Goal: Information Seeking & Learning: Find specific fact

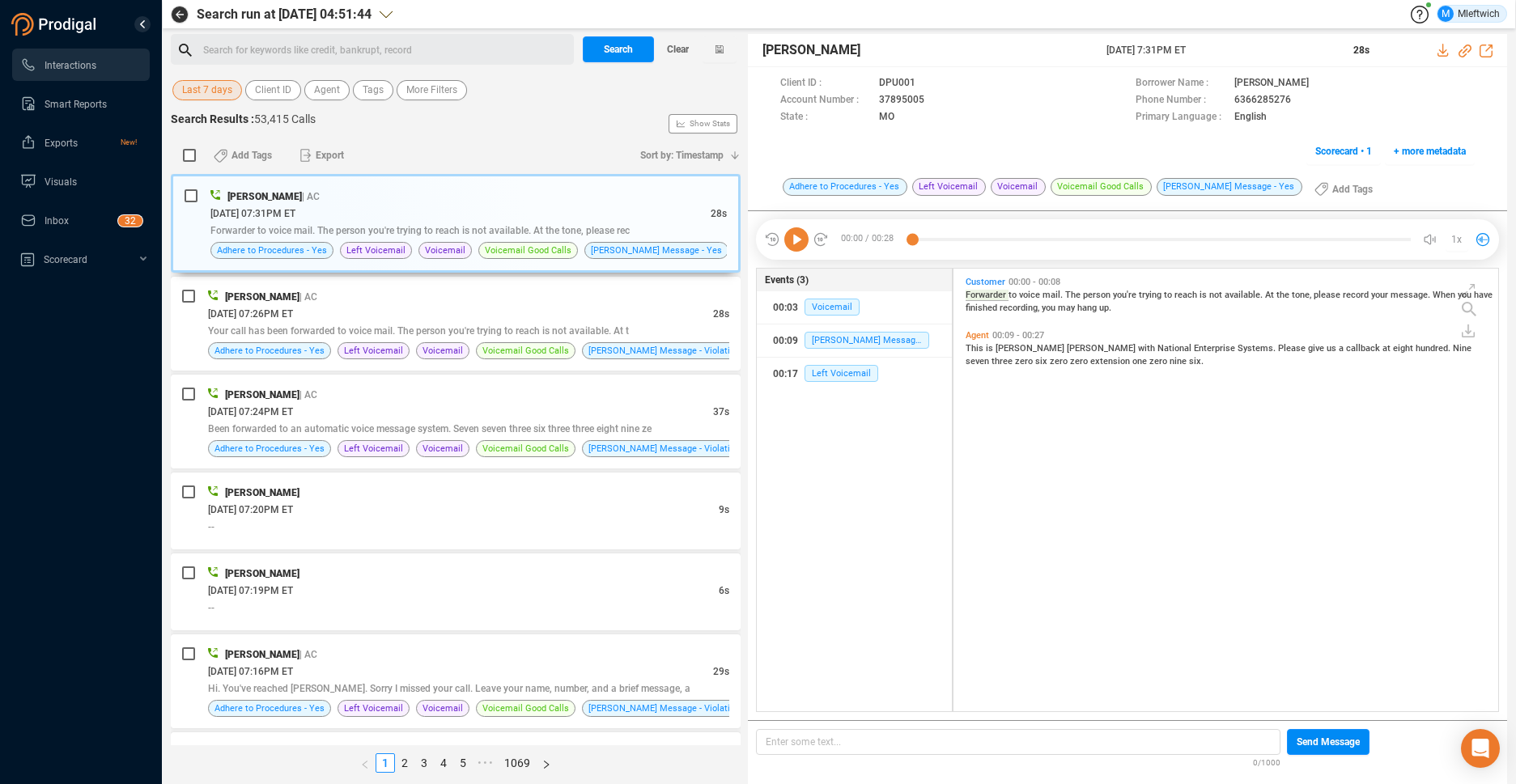
scroll to position [438, 536]
click at [329, 87] on span "Agent" at bounding box center [326, 90] width 26 height 21
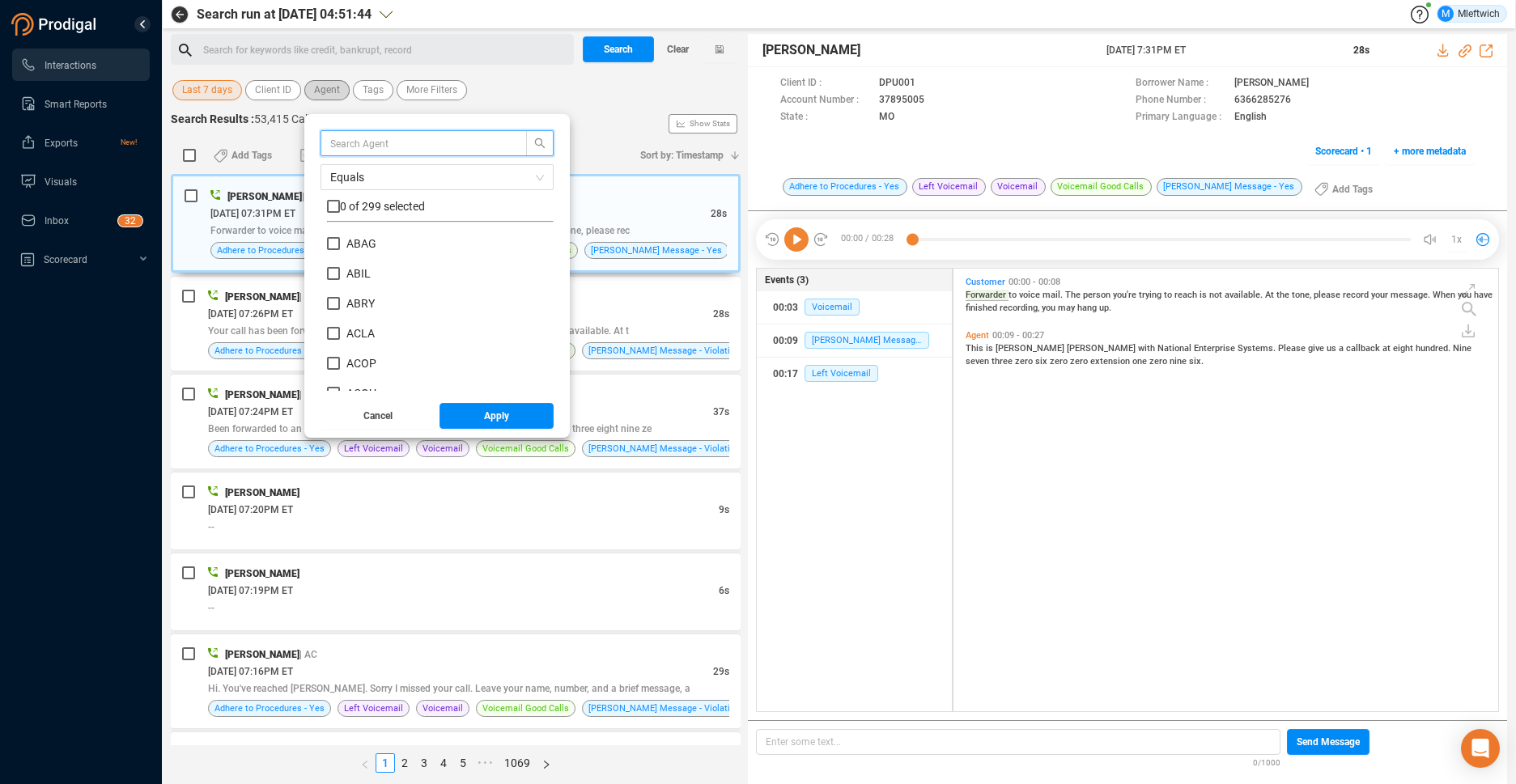
scroll to position [151, 219]
click at [426, 138] on input "text" at bounding box center [416, 144] width 172 height 18
type input "NRIZ"
drag, startPoint x: 329, startPoint y: 241, endPoint x: 353, endPoint y: 273, distance: 40.0
click at [329, 243] on input "NRIZ" at bounding box center [334, 243] width 13 height 13
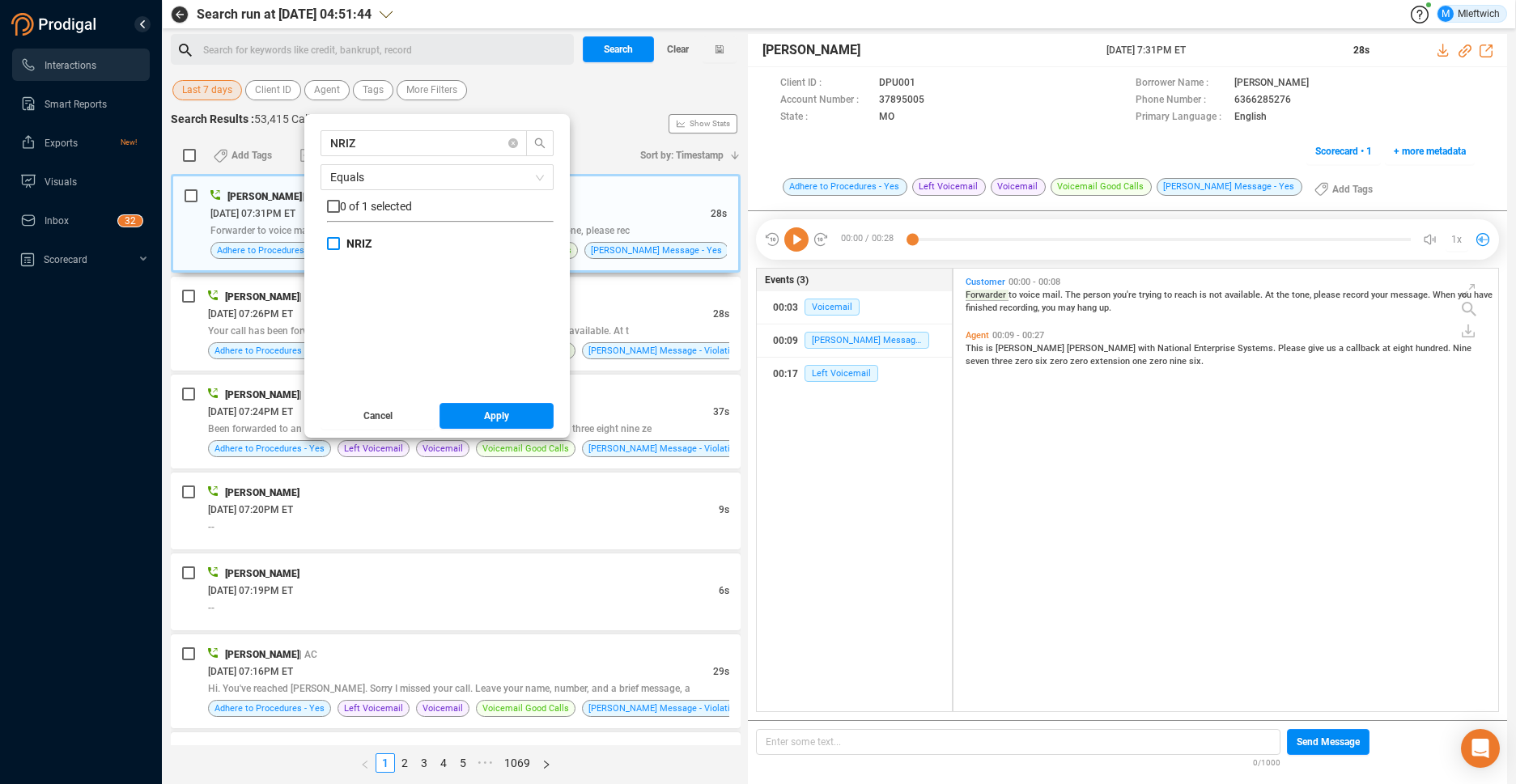
checkbox input "true"
click at [495, 413] on span "Apply" at bounding box center [496, 415] width 25 height 26
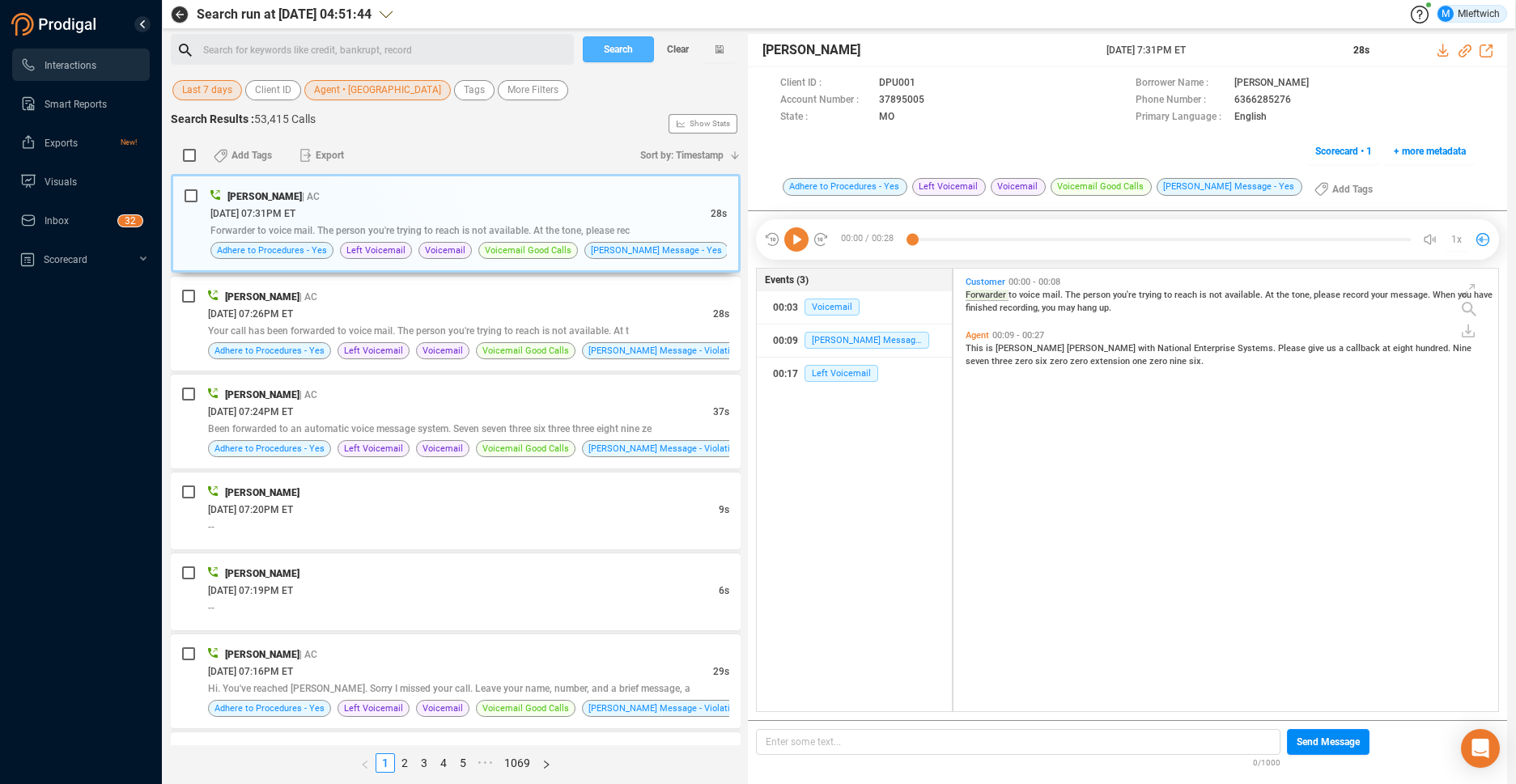
click at [620, 51] on span "Search" at bounding box center [618, 49] width 29 height 26
click at [620, 51] on div "Search Clear" at bounding box center [660, 49] width 162 height 31
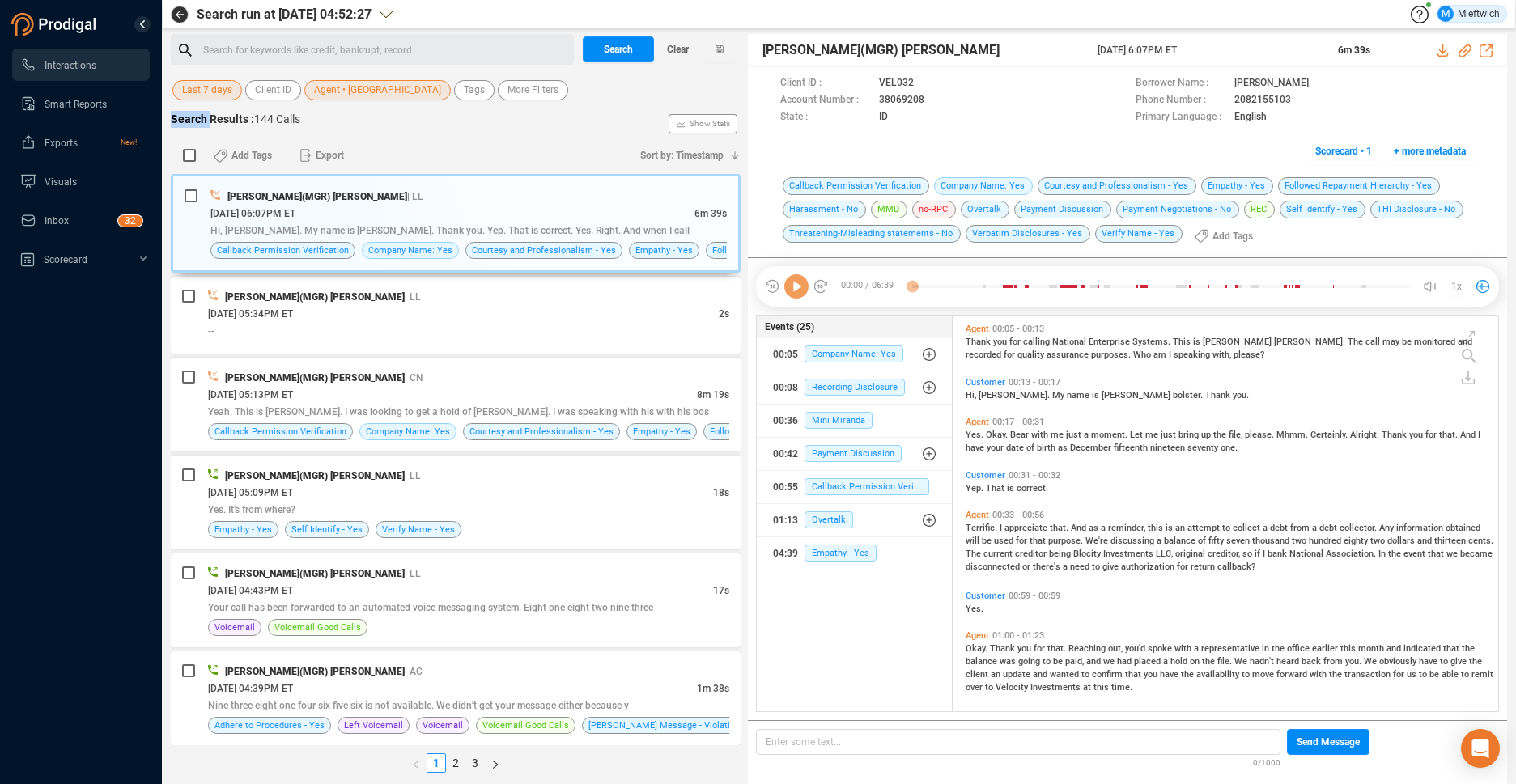
scroll to position [392, 536]
click at [566, 229] on span "Hi, [PERSON_NAME]. My name is [PERSON_NAME]. Thank you. Yep. That is correct. Y…" at bounding box center [450, 231] width 479 height 12
click at [568, 226] on span "Hi, [PERSON_NAME]. My name is [PERSON_NAME]. Thank you. Yep. That is correct. Y…" at bounding box center [450, 231] width 479 height 12
click at [569, 226] on span "Hi, [PERSON_NAME]. My name is [PERSON_NAME]. Thank you. Yep. That is correct. Y…" at bounding box center [450, 231] width 479 height 12
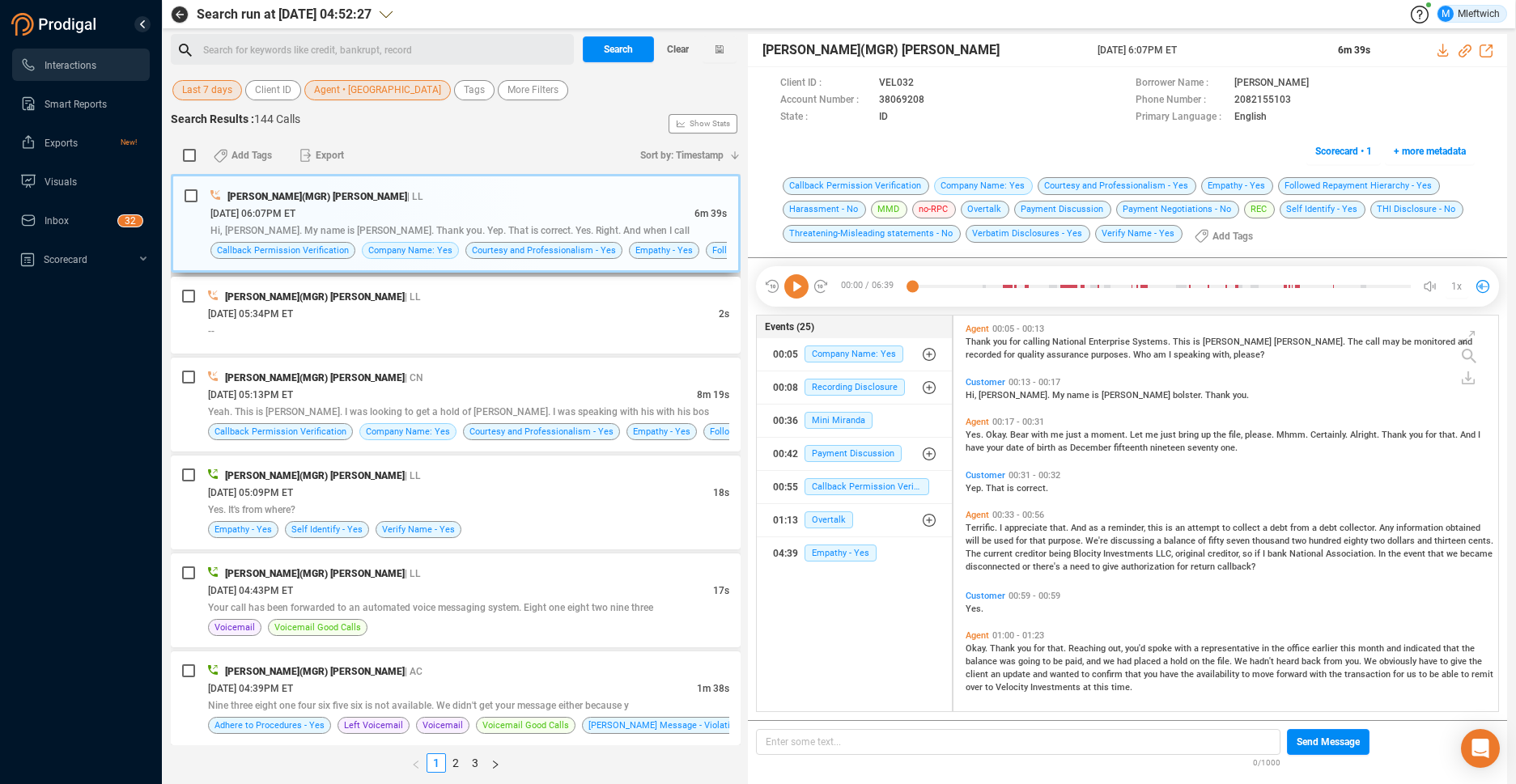
click at [578, 208] on div "[DATE] 06:07PM ET" at bounding box center [452, 213] width 484 height 17
drag, startPoint x: 579, startPoint y: 207, endPoint x: 821, endPoint y: 149, distance: 248.9
click at [582, 205] on div "[DATE] 06:07PM ET" at bounding box center [452, 213] width 484 height 17
click at [933, 99] on icon at bounding box center [938, 102] width 13 height 13
click at [358, 88] on span "Agent • [GEOGRAPHIC_DATA]" at bounding box center [377, 90] width 127 height 21
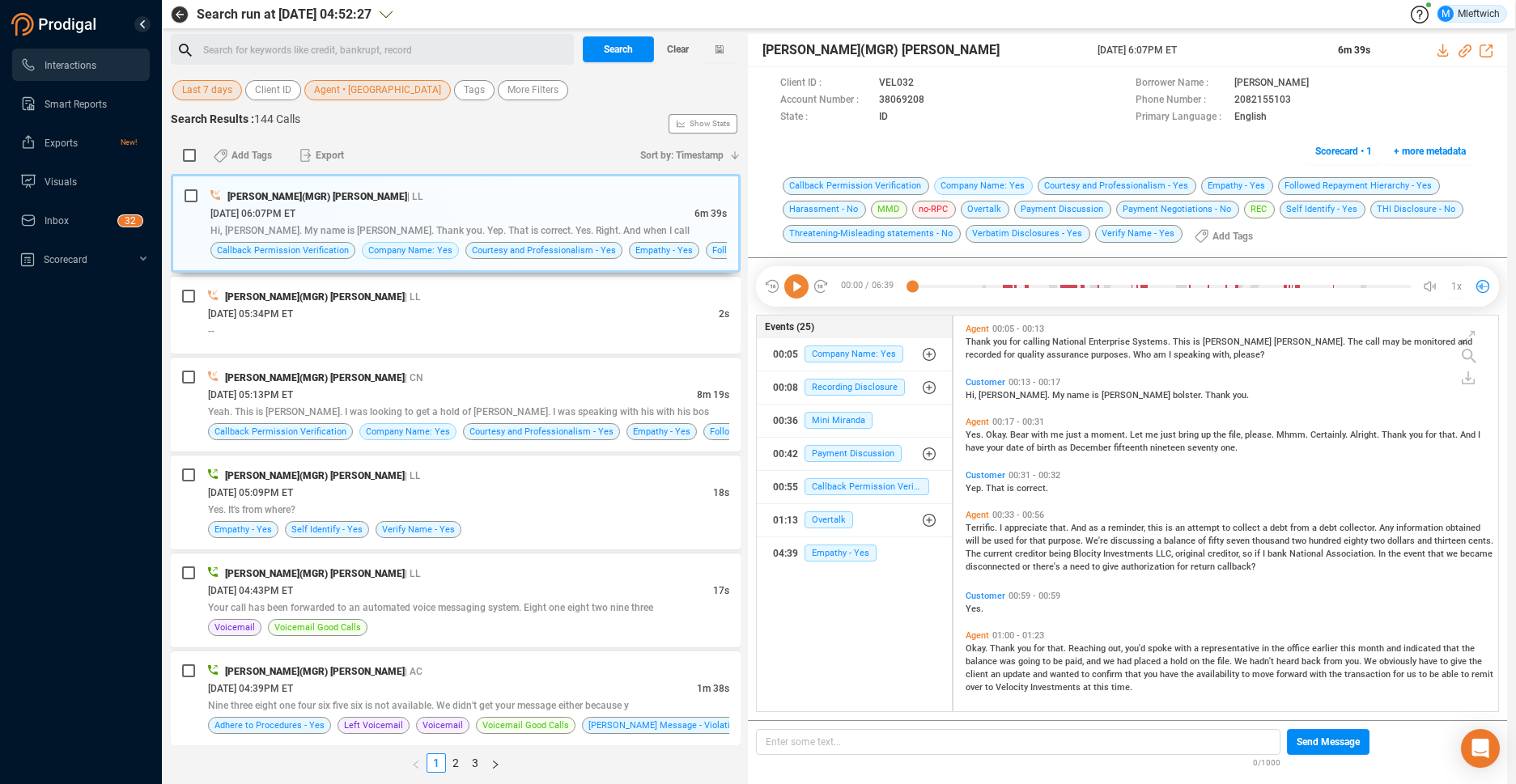
click at [358, 88] on span "Agent • [GEOGRAPHIC_DATA]" at bounding box center [377, 90] width 127 height 21
click at [346, 92] on span "Agent • [GEOGRAPHIC_DATA]" at bounding box center [377, 90] width 127 height 21
click at [350, 92] on span "Agent • [GEOGRAPHIC_DATA]" at bounding box center [377, 90] width 127 height 21
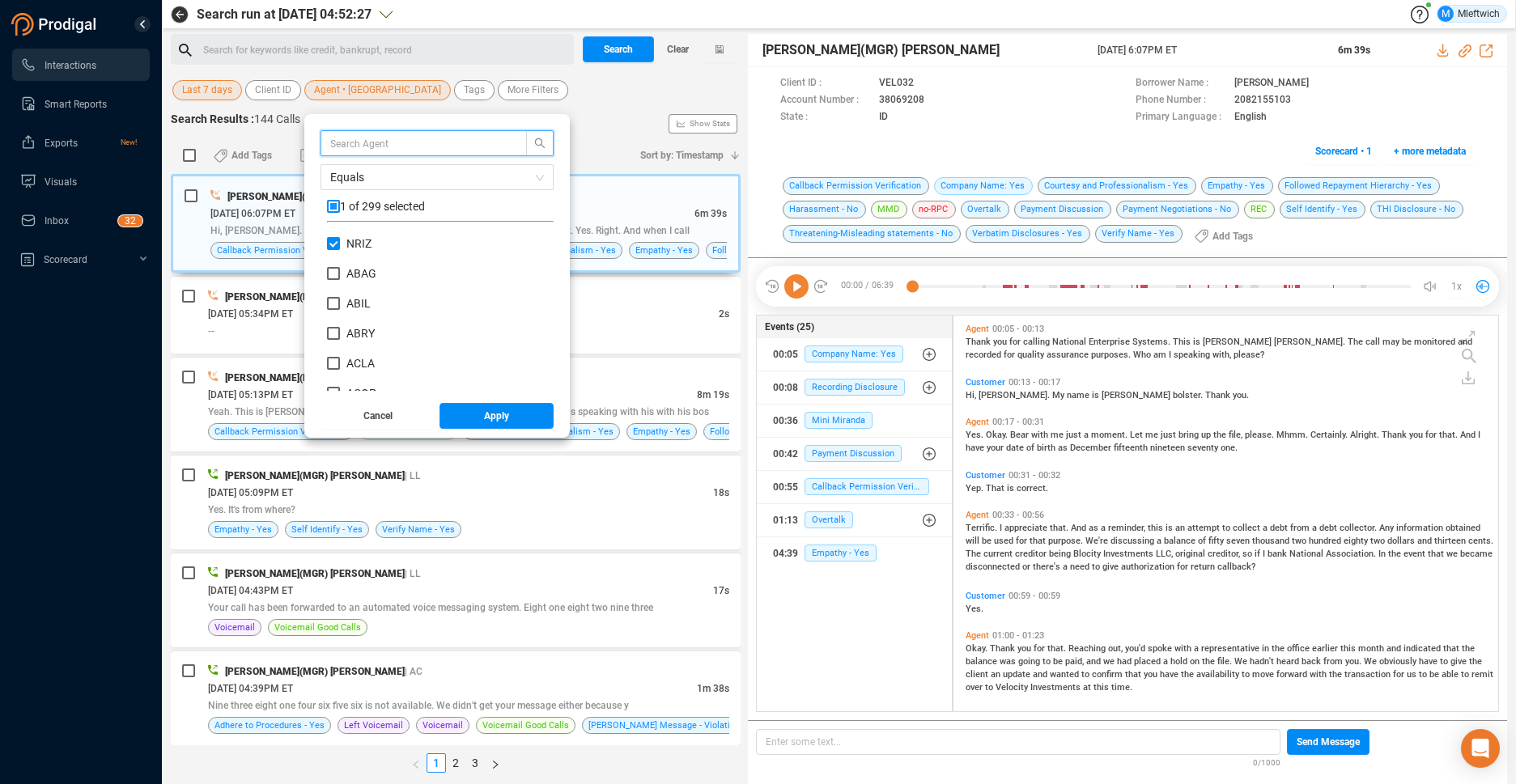
click at [350, 92] on span "Agent • [GEOGRAPHIC_DATA]" at bounding box center [377, 90] width 127 height 21
click at [333, 239] on input "NRIZ" at bounding box center [334, 243] width 13 height 13
checkbox input "false"
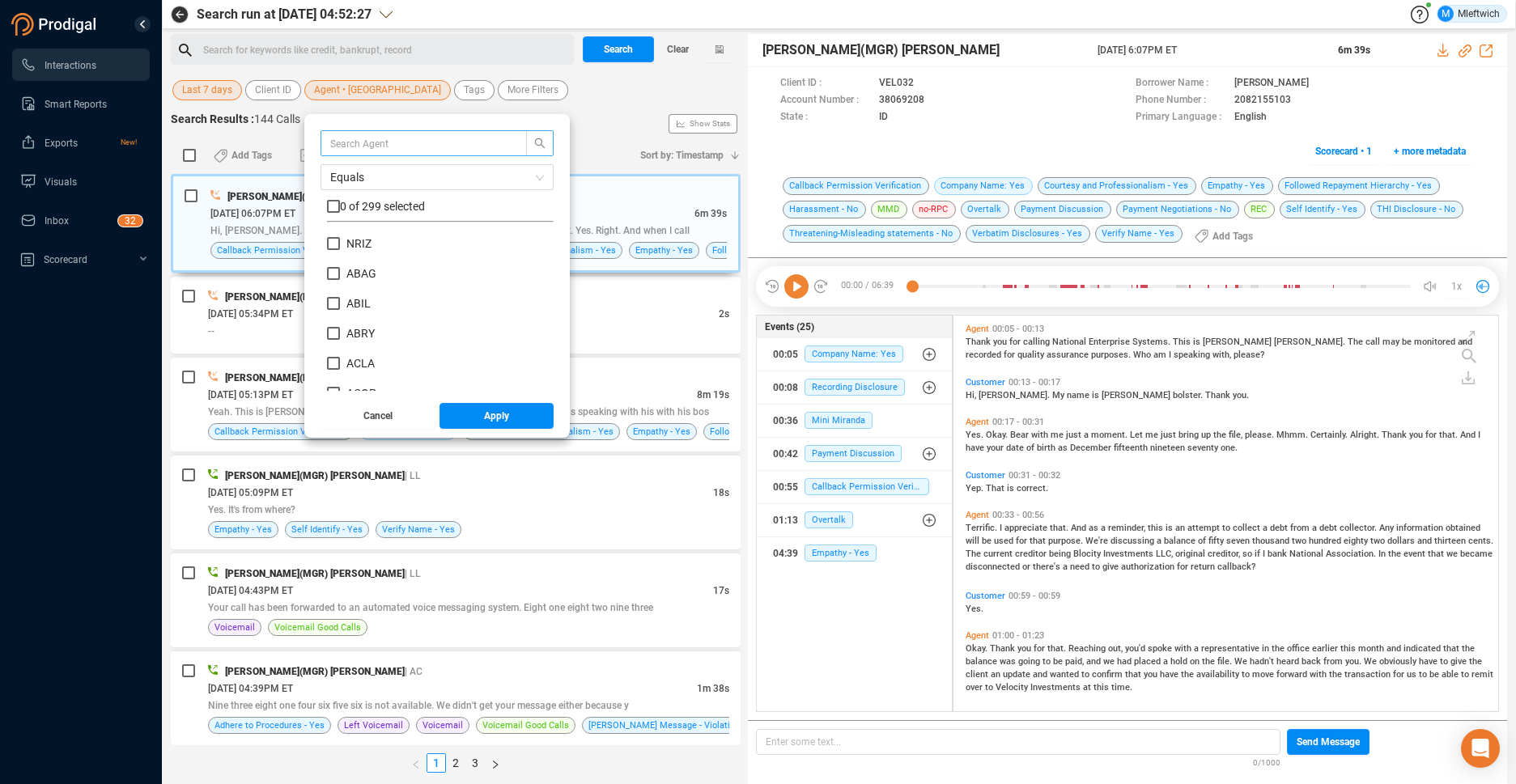
click at [352, 140] on input "text" at bounding box center [416, 144] width 172 height 18
type input "MICR"
click at [329, 242] on input "MICR" at bounding box center [334, 243] width 13 height 13
checkbox input "true"
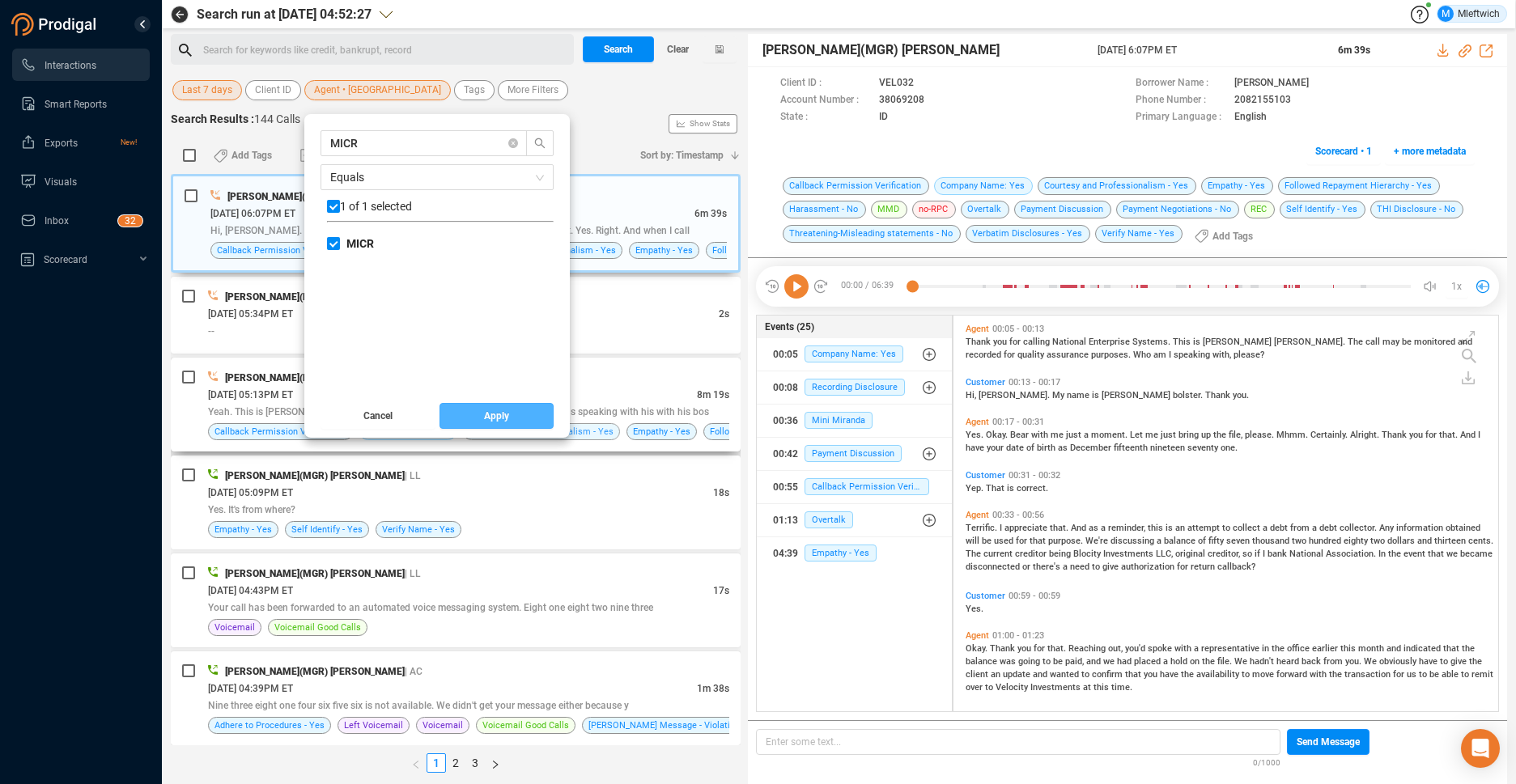
click at [495, 423] on span "Apply" at bounding box center [496, 415] width 25 height 26
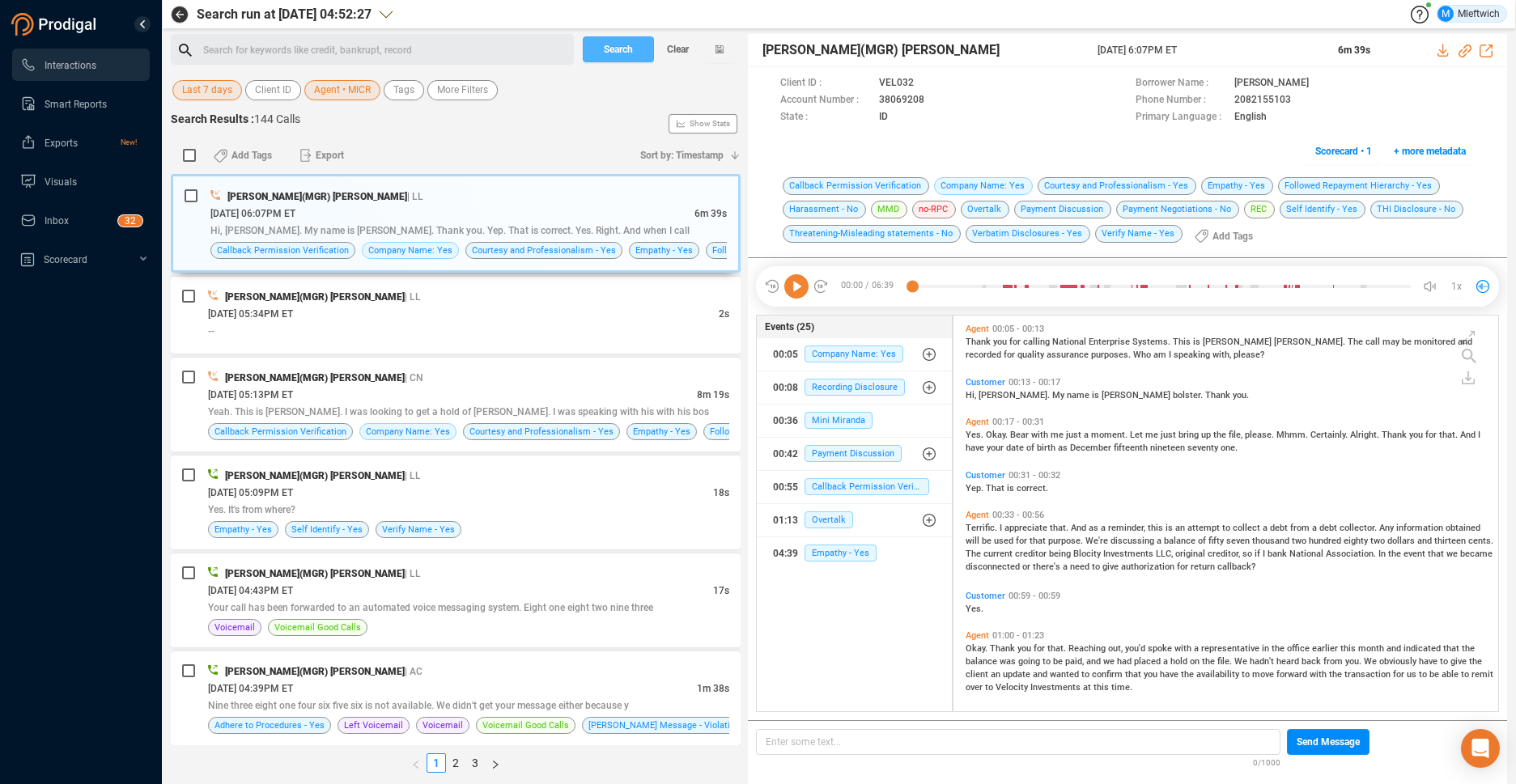
click at [608, 49] on span "Search" at bounding box center [618, 49] width 29 height 26
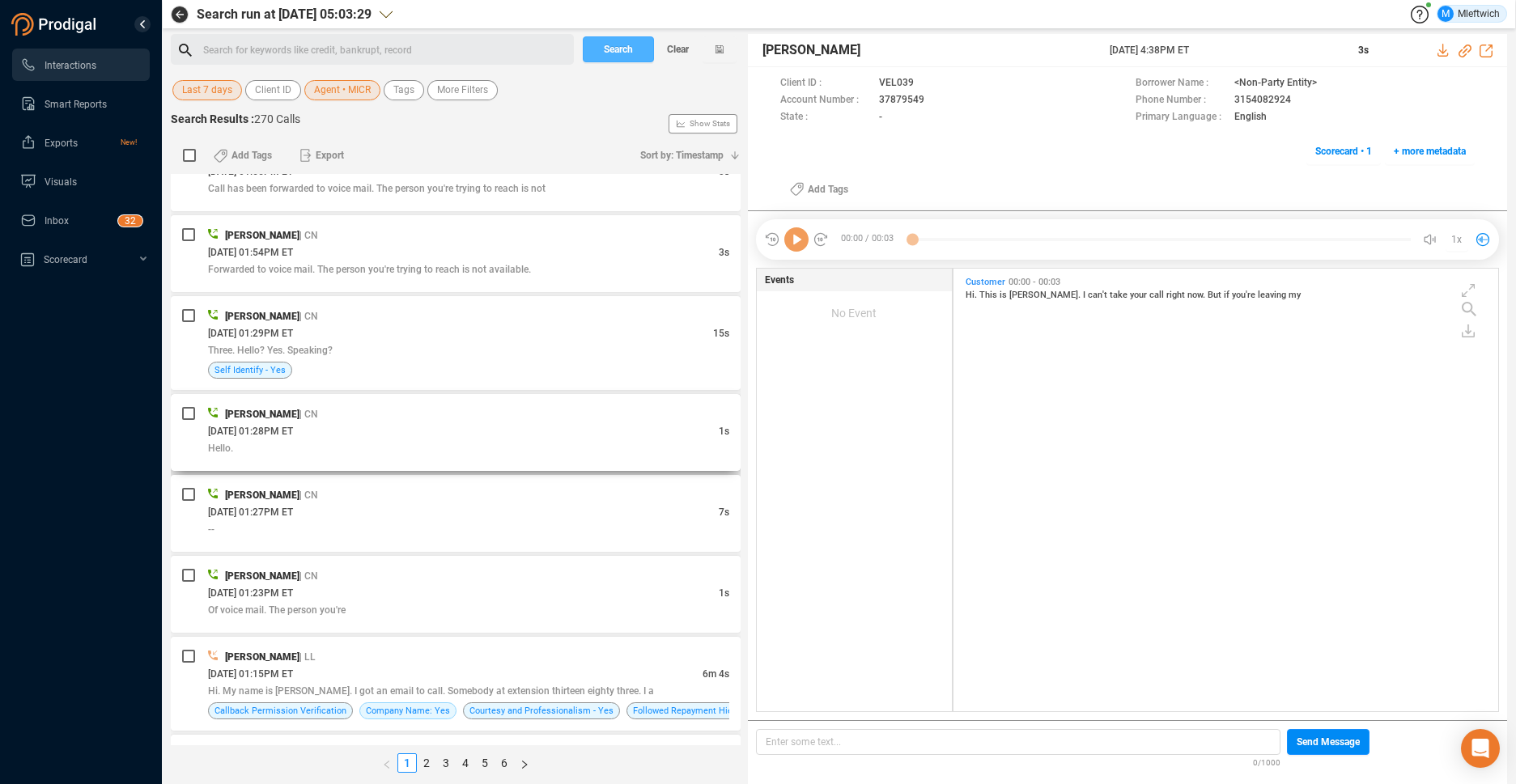
scroll to position [3256, 0]
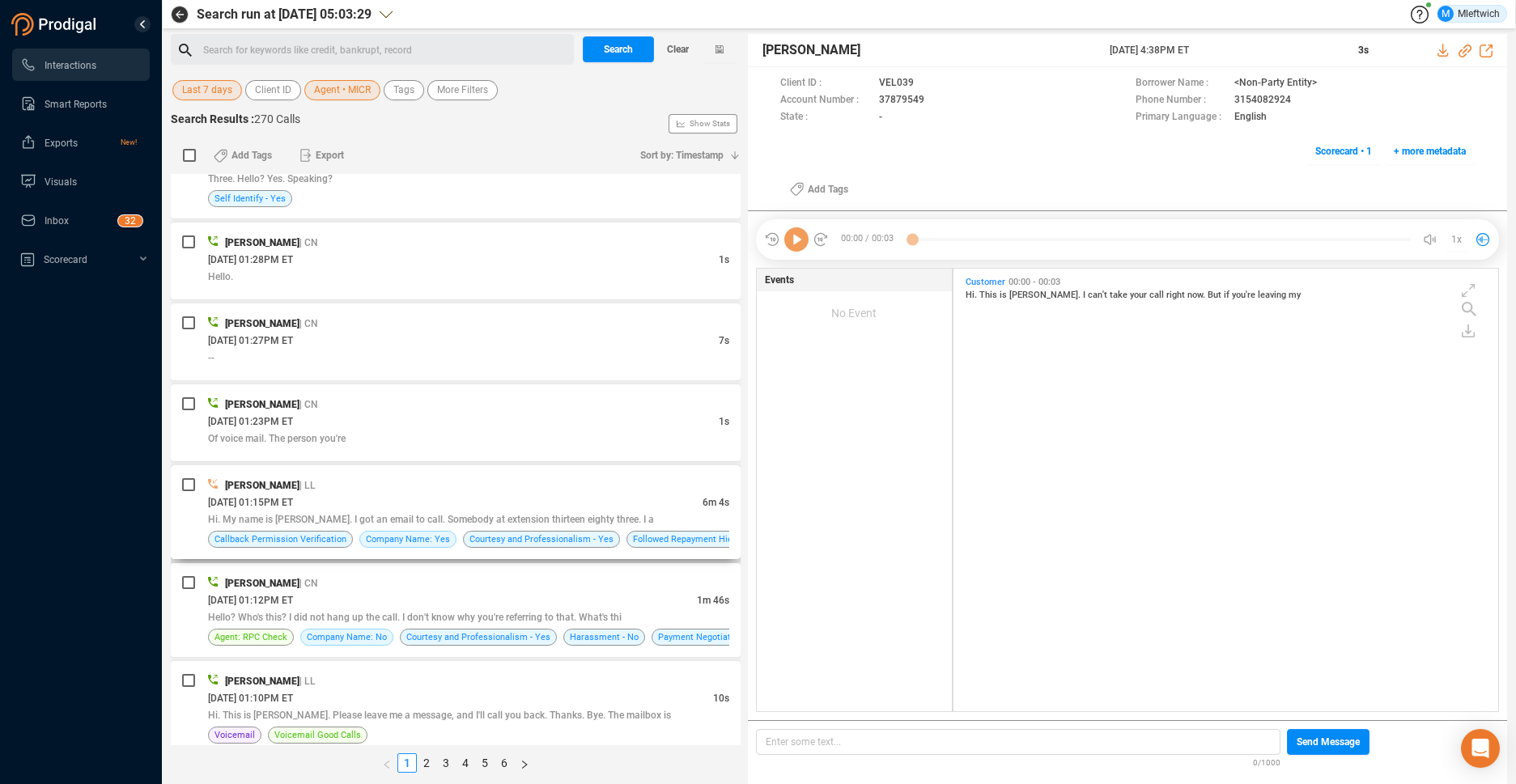
click at [473, 484] on div "[PERSON_NAME] | LL" at bounding box center [468, 484] width 521 height 17
click at [476, 483] on div "[PERSON_NAME] | LL" at bounding box center [468, 484] width 521 height 17
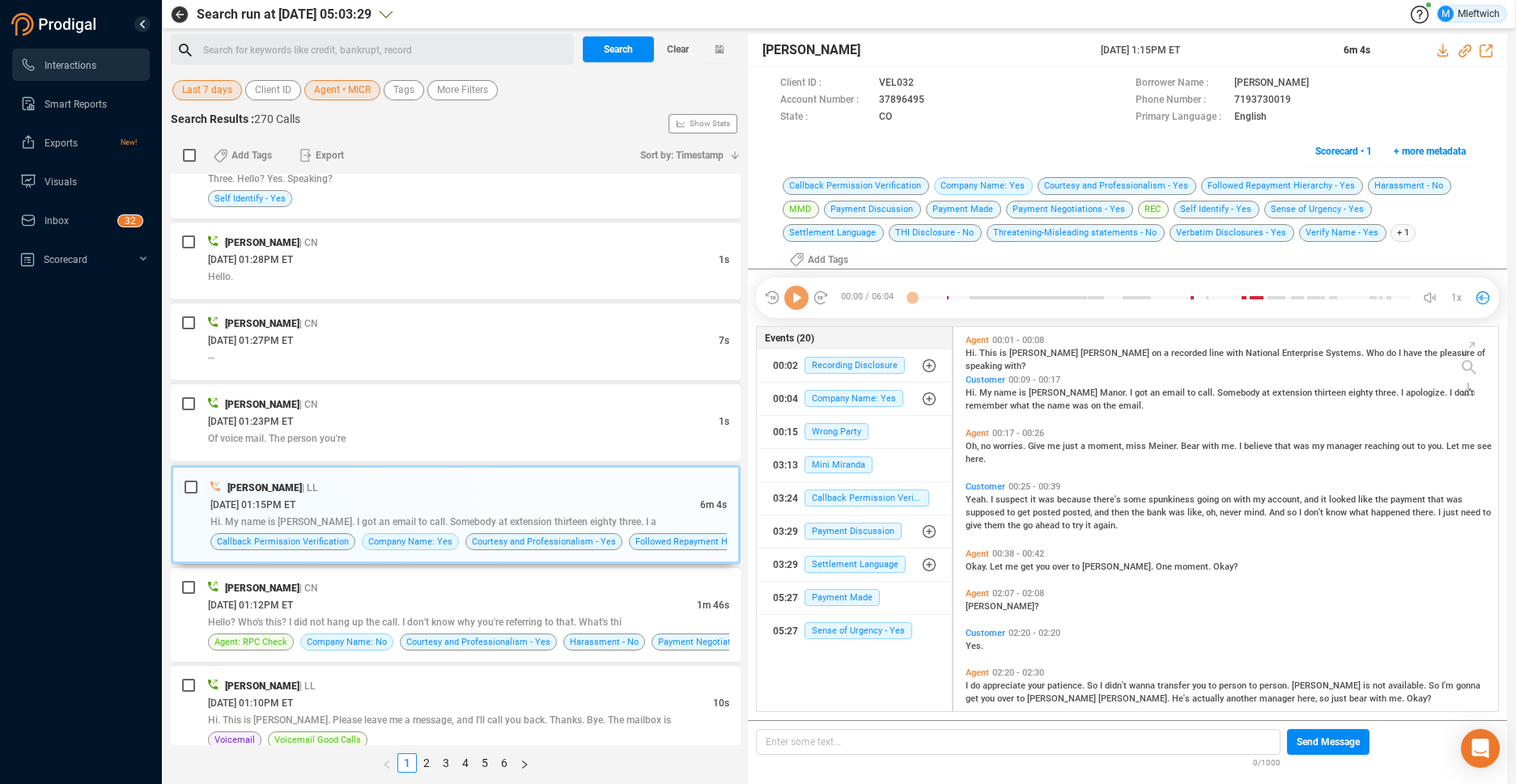
scroll to position [392, 536]
click at [934, 101] on icon at bounding box center [938, 102] width 13 height 13
click at [348, 92] on span "Agent • MICR" at bounding box center [342, 90] width 57 height 21
click at [343, 91] on span "Agent • MICR" at bounding box center [342, 90] width 57 height 21
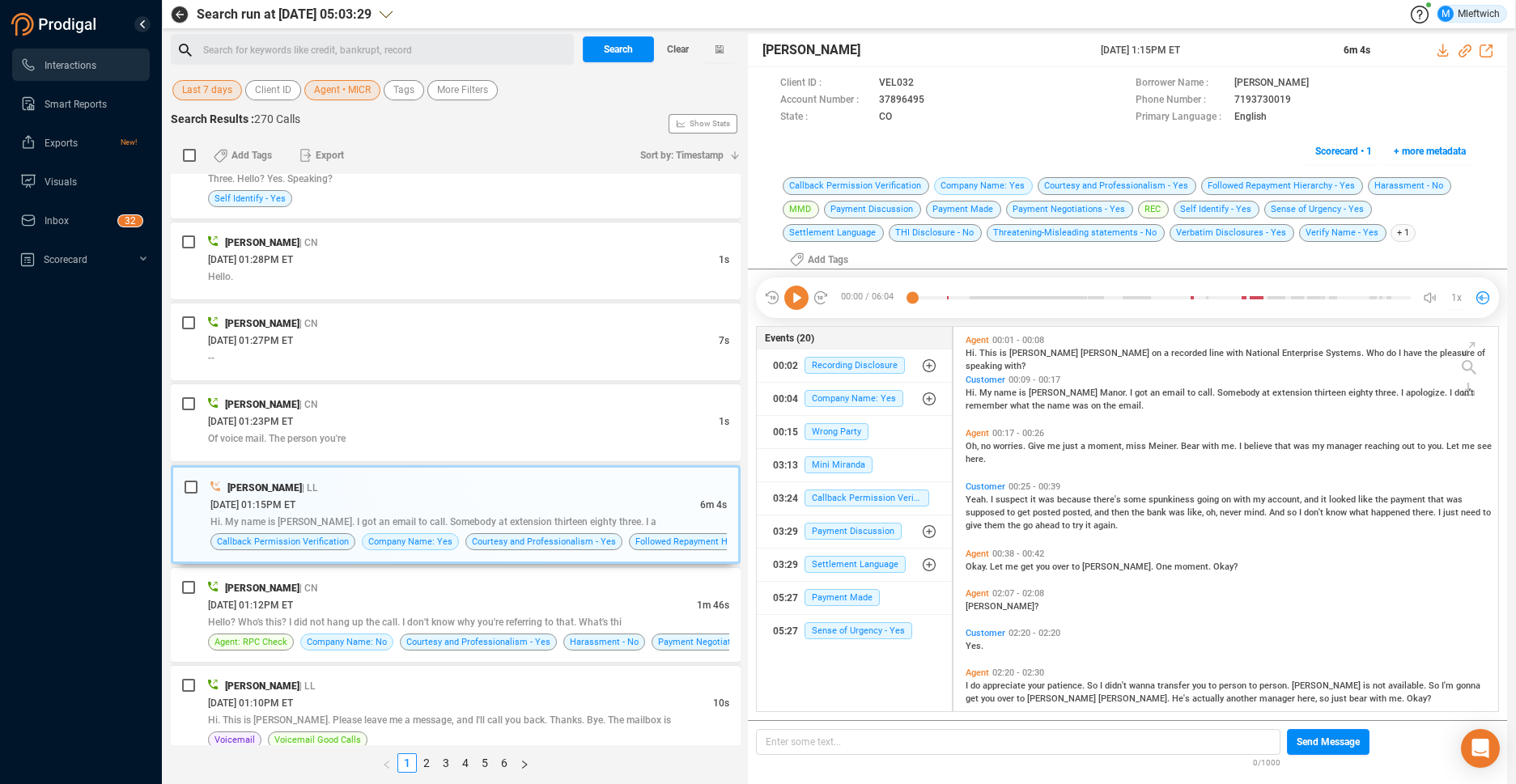
click at [343, 91] on span "Agent • MICR" at bounding box center [342, 90] width 57 height 21
click at [348, 89] on span "Agent • MICR" at bounding box center [342, 90] width 57 height 21
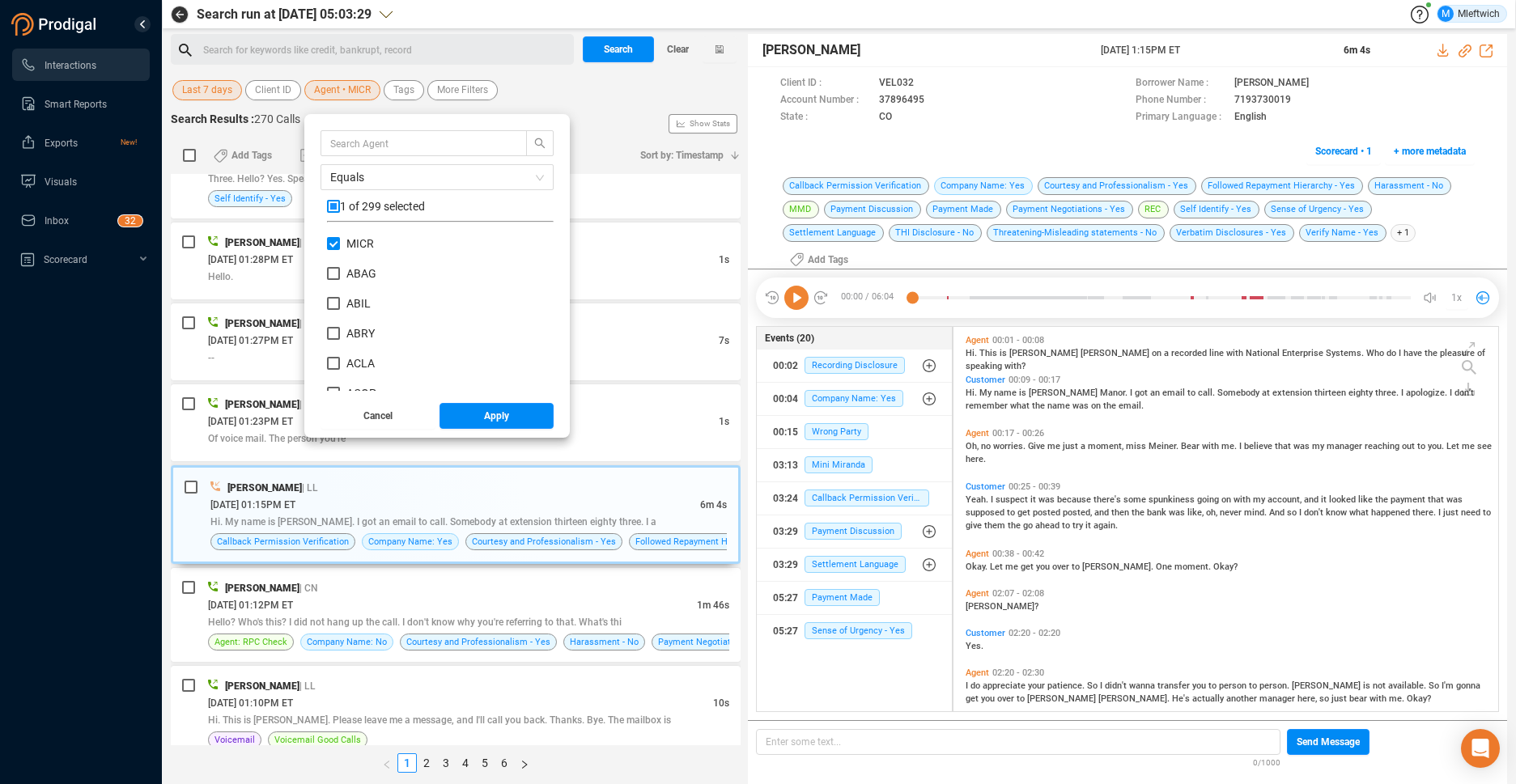
click at [348, 89] on span "Agent • MICR" at bounding box center [342, 90] width 57 height 21
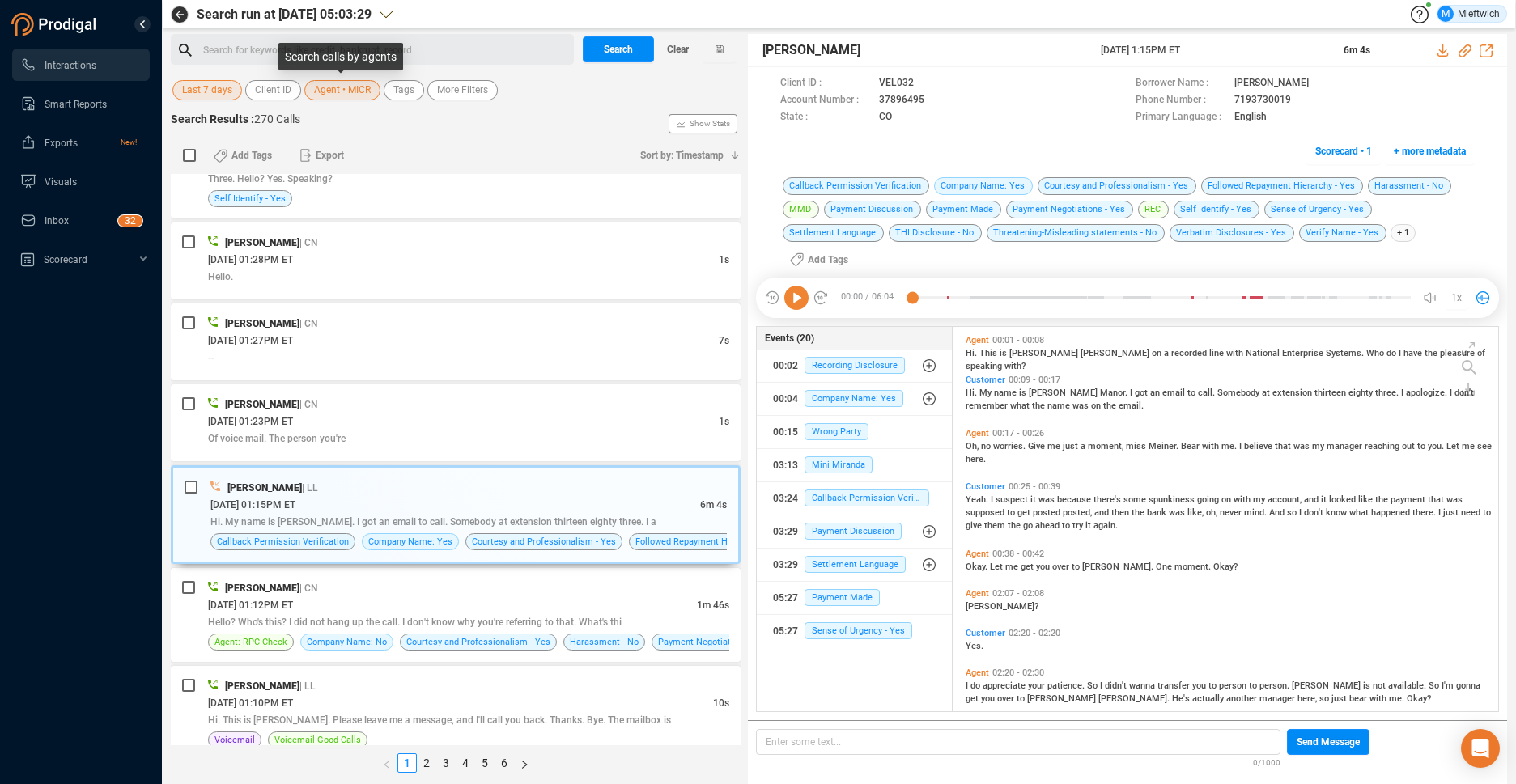
click at [356, 85] on span "Agent • MICR" at bounding box center [342, 90] width 57 height 21
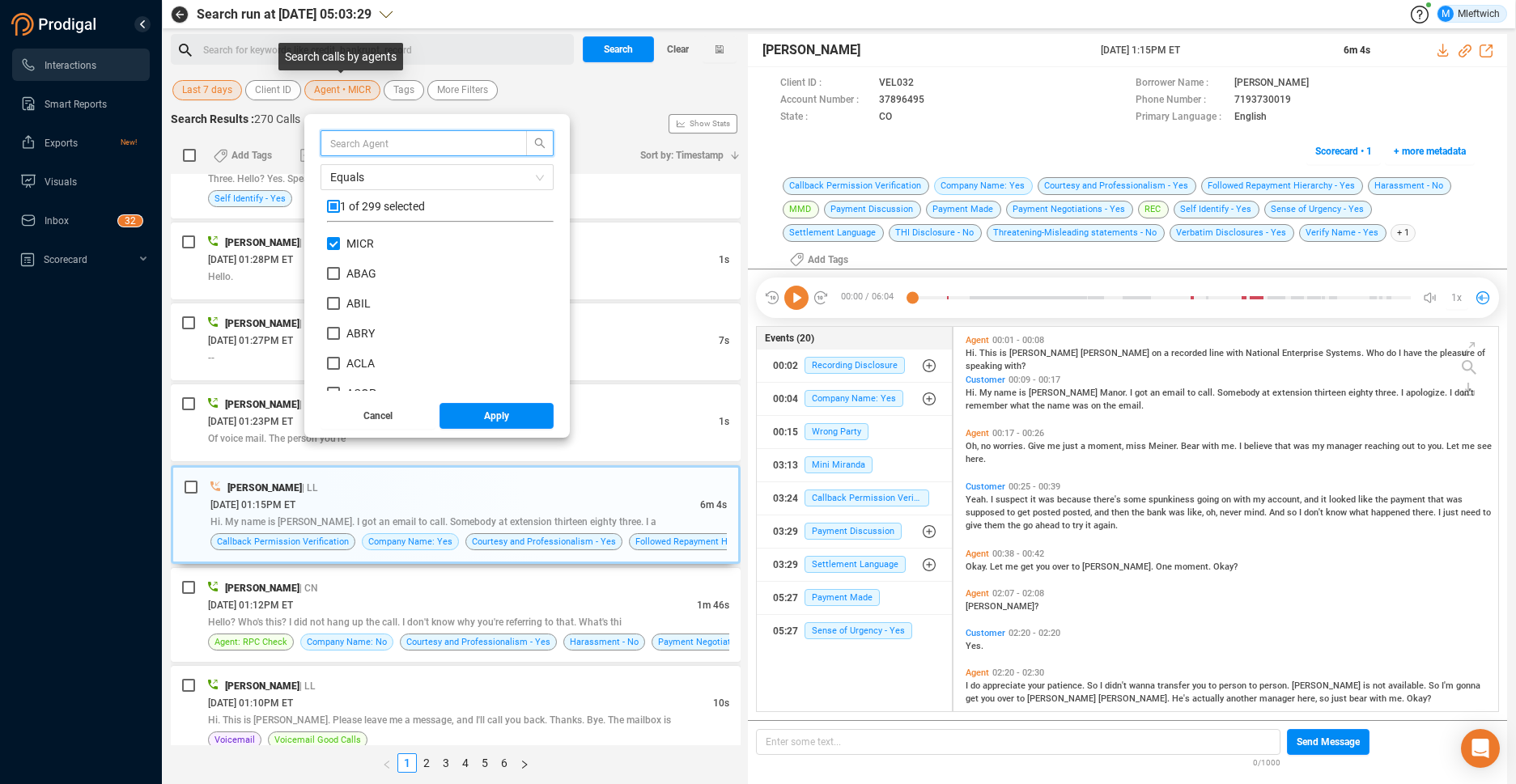
scroll to position [151, 219]
click at [331, 210] on input "checkbox" at bounding box center [334, 206] width 13 height 13
checkbox input "true"
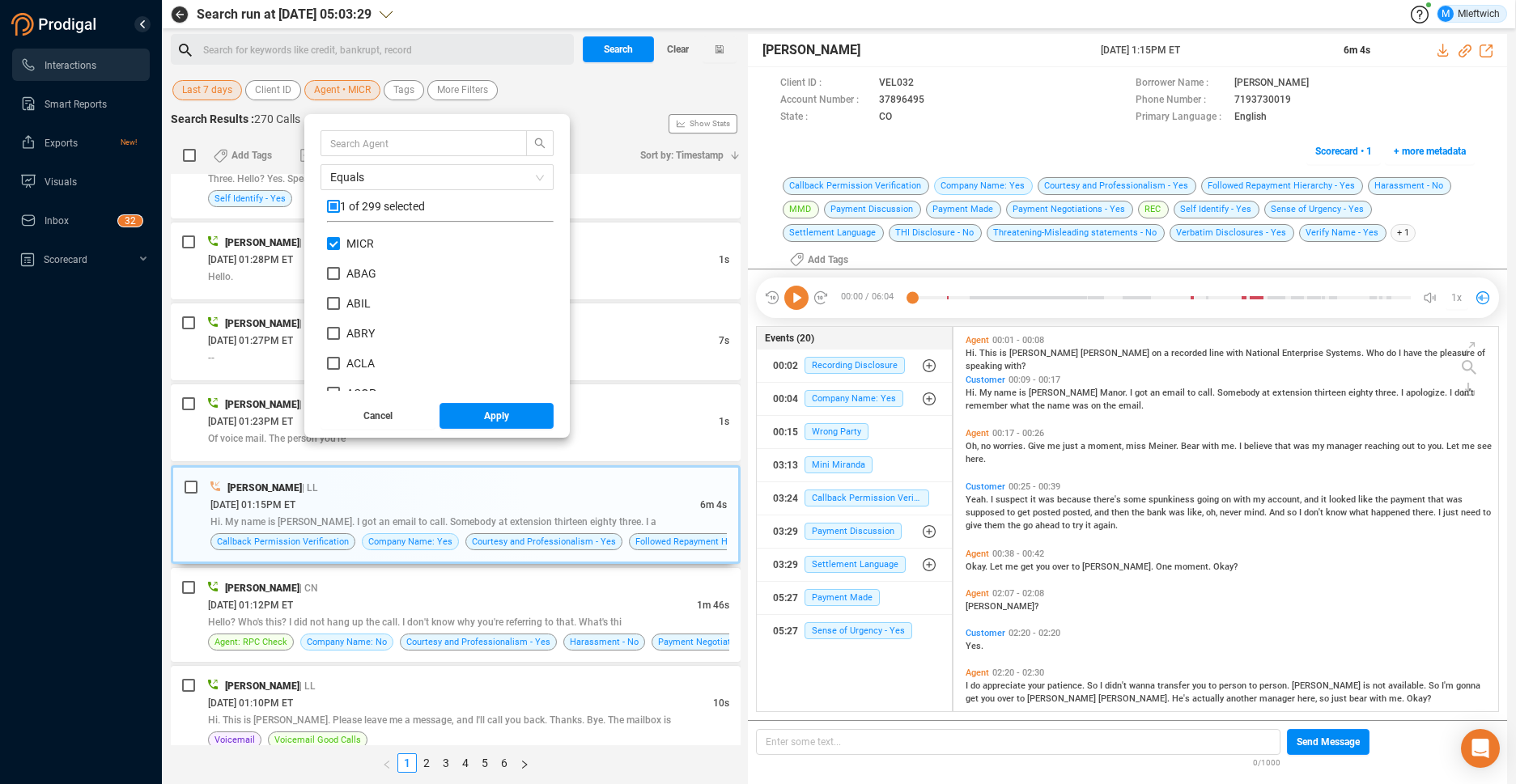
checkbox input "true"
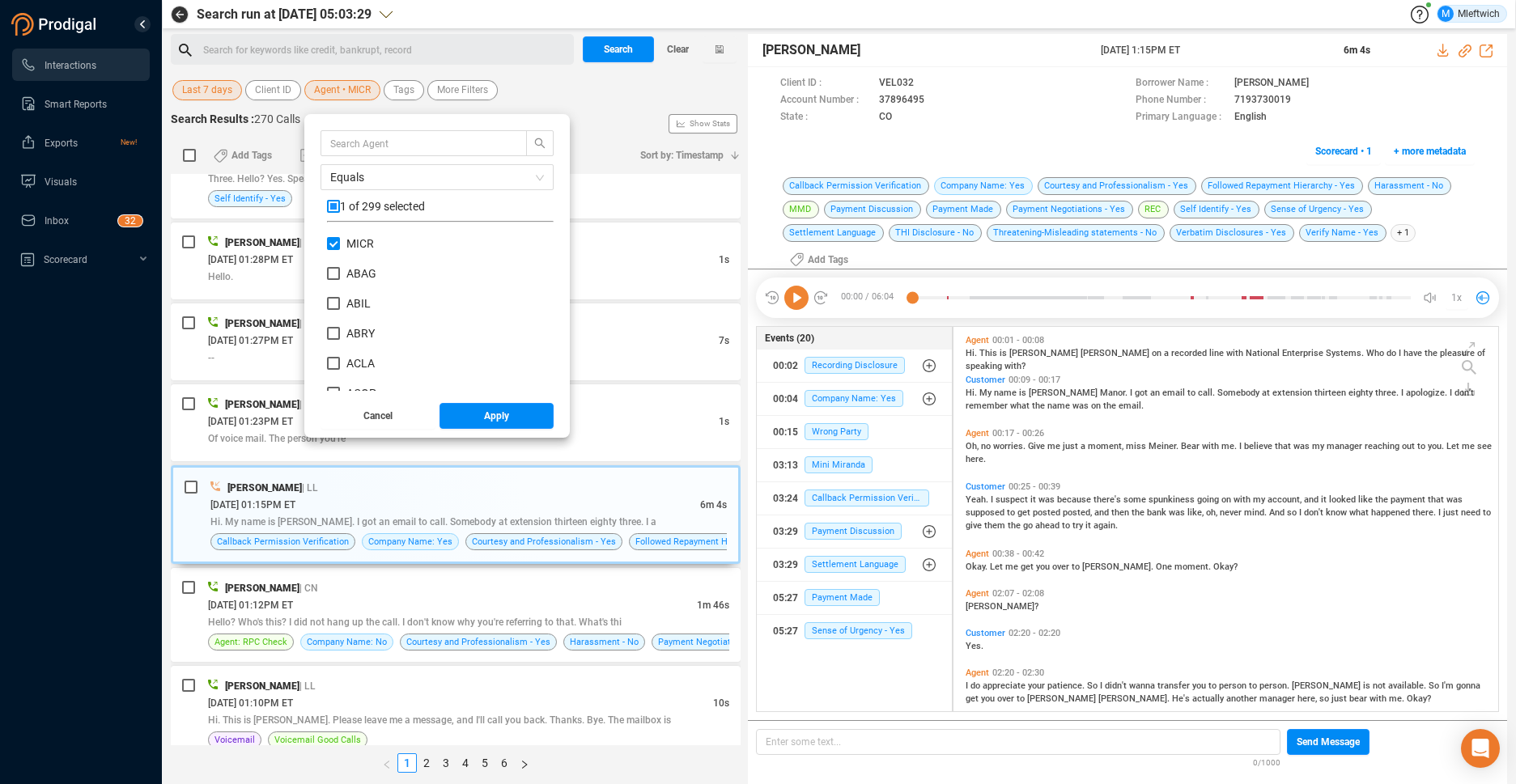
checkbox input "true"
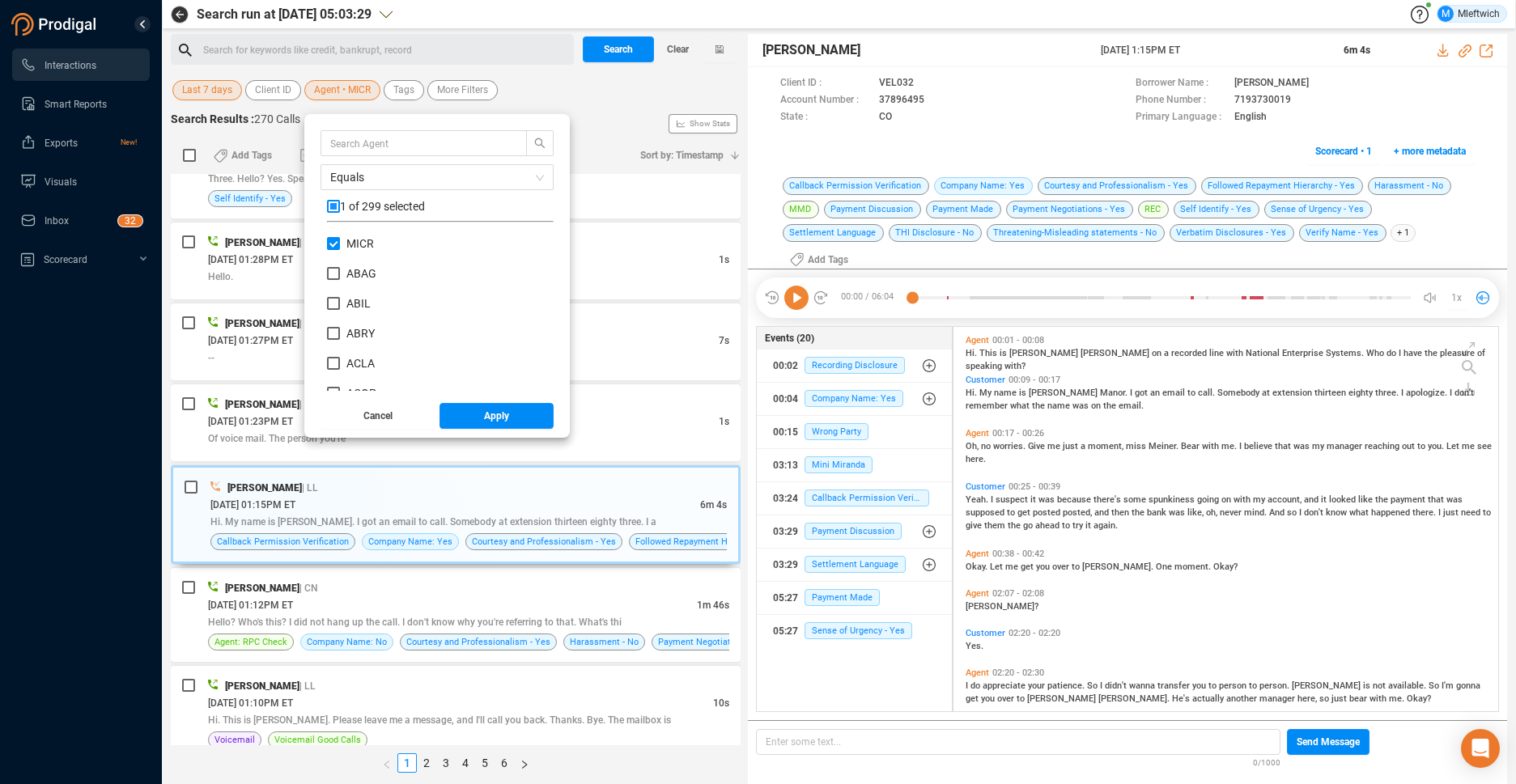
checkbox input "true"
click at [329, 207] on input "checkbox" at bounding box center [334, 206] width 13 height 13
checkbox input "false"
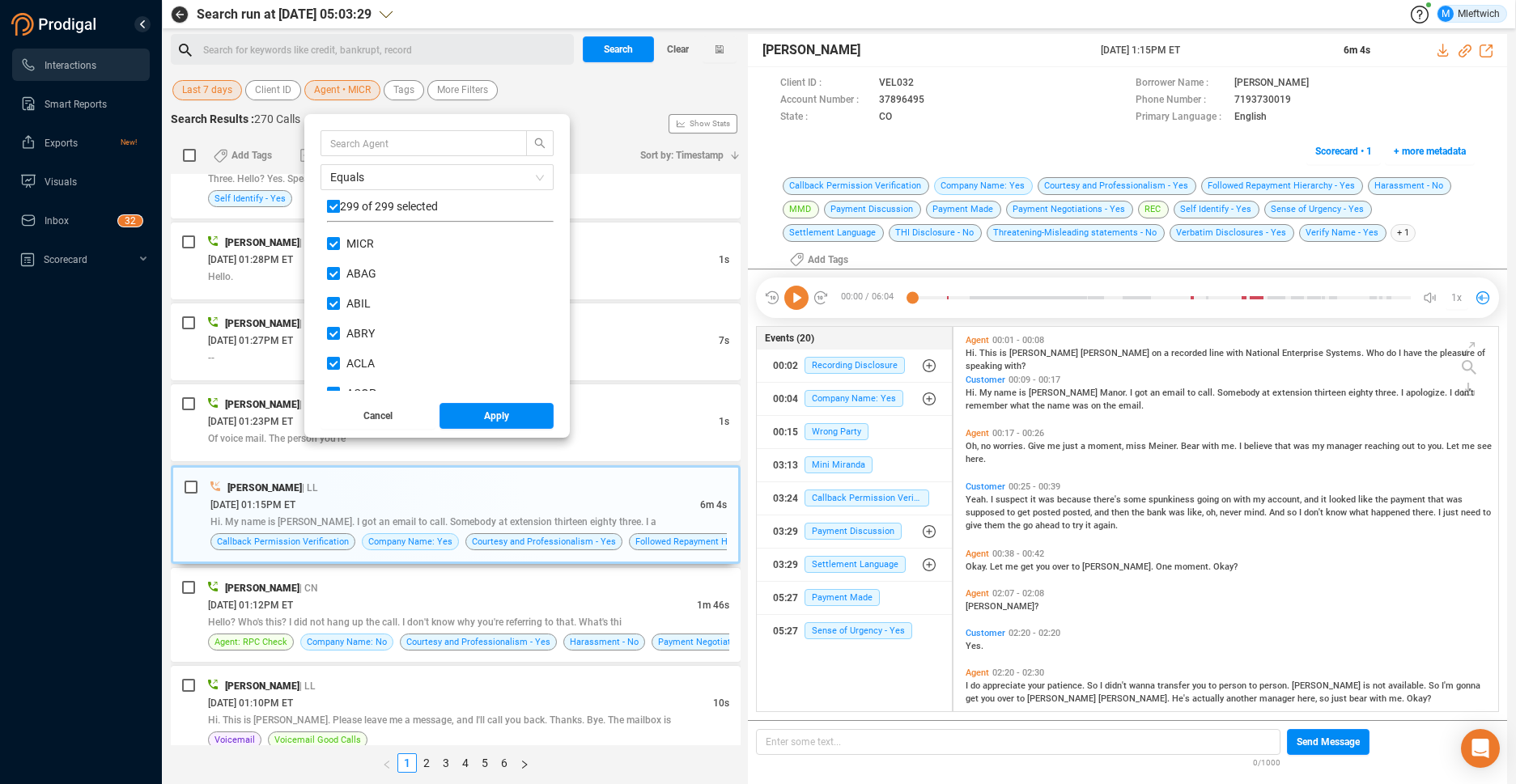
checkbox input "false"
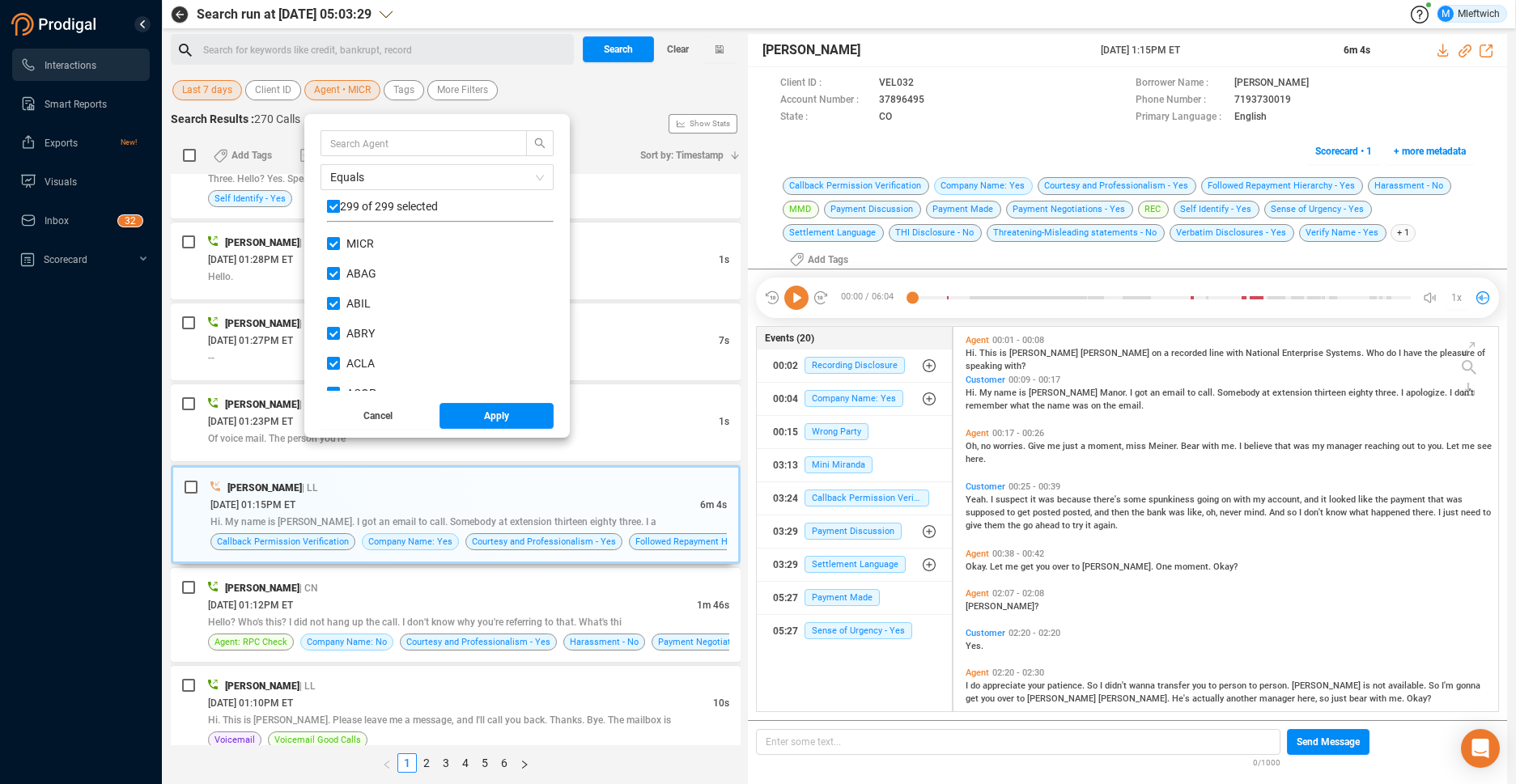
checkbox input "false"
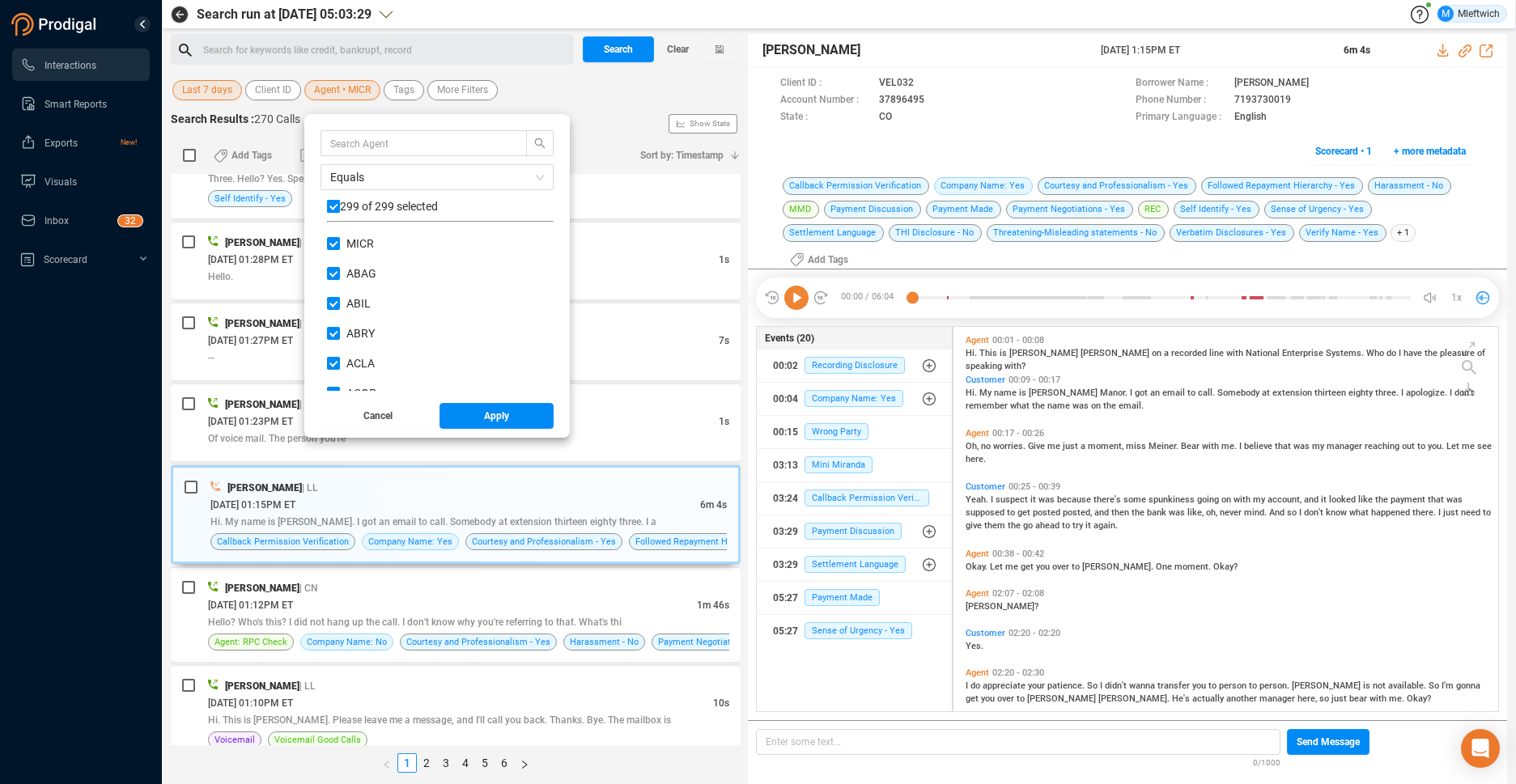
checkbox input "false"
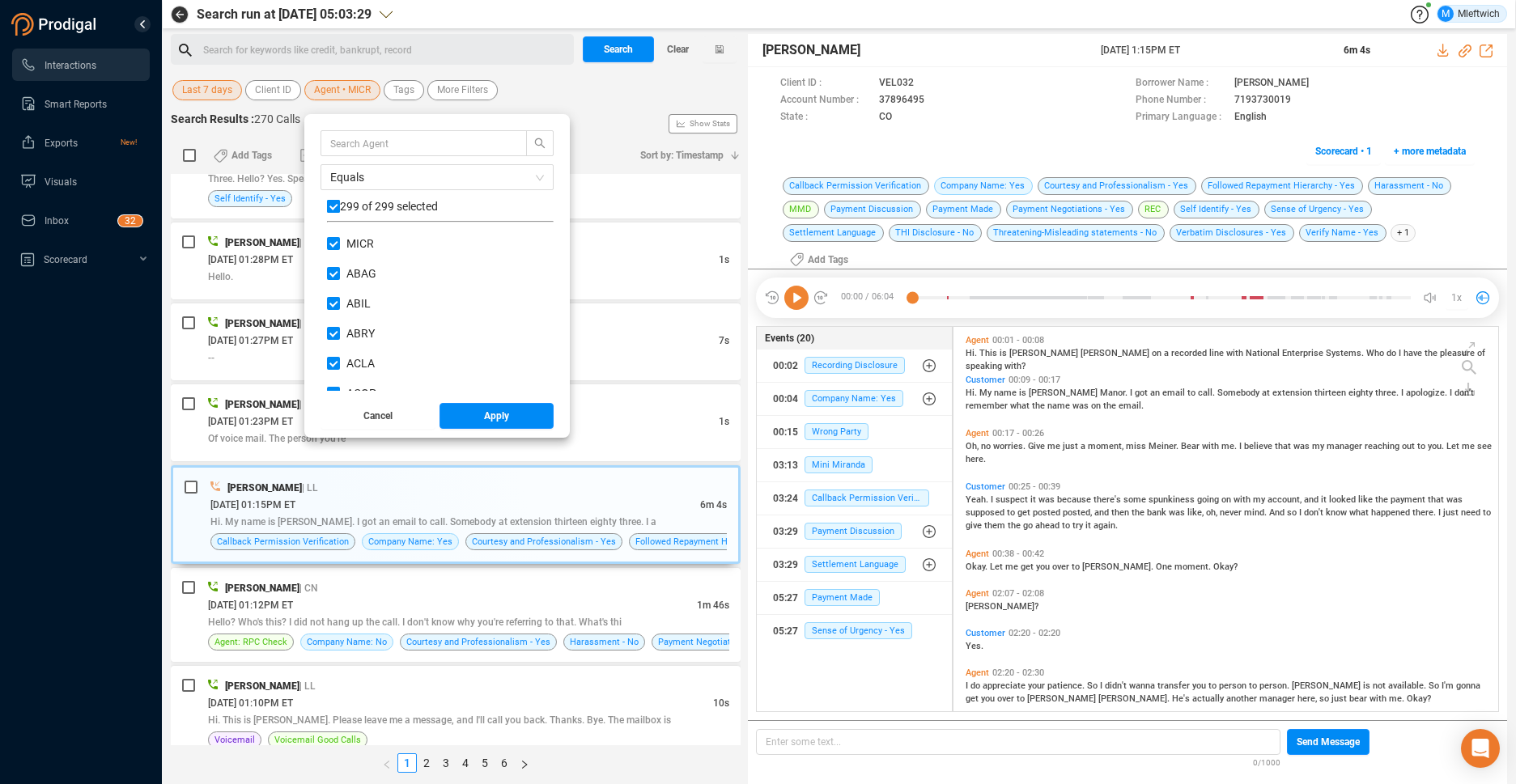
checkbox input "false"
click at [383, 141] on input "text" at bounding box center [416, 144] width 172 height 18
type input "jyan"
click at [327, 241] on input "JYAN" at bounding box center [334, 243] width 13 height 13
checkbox input "true"
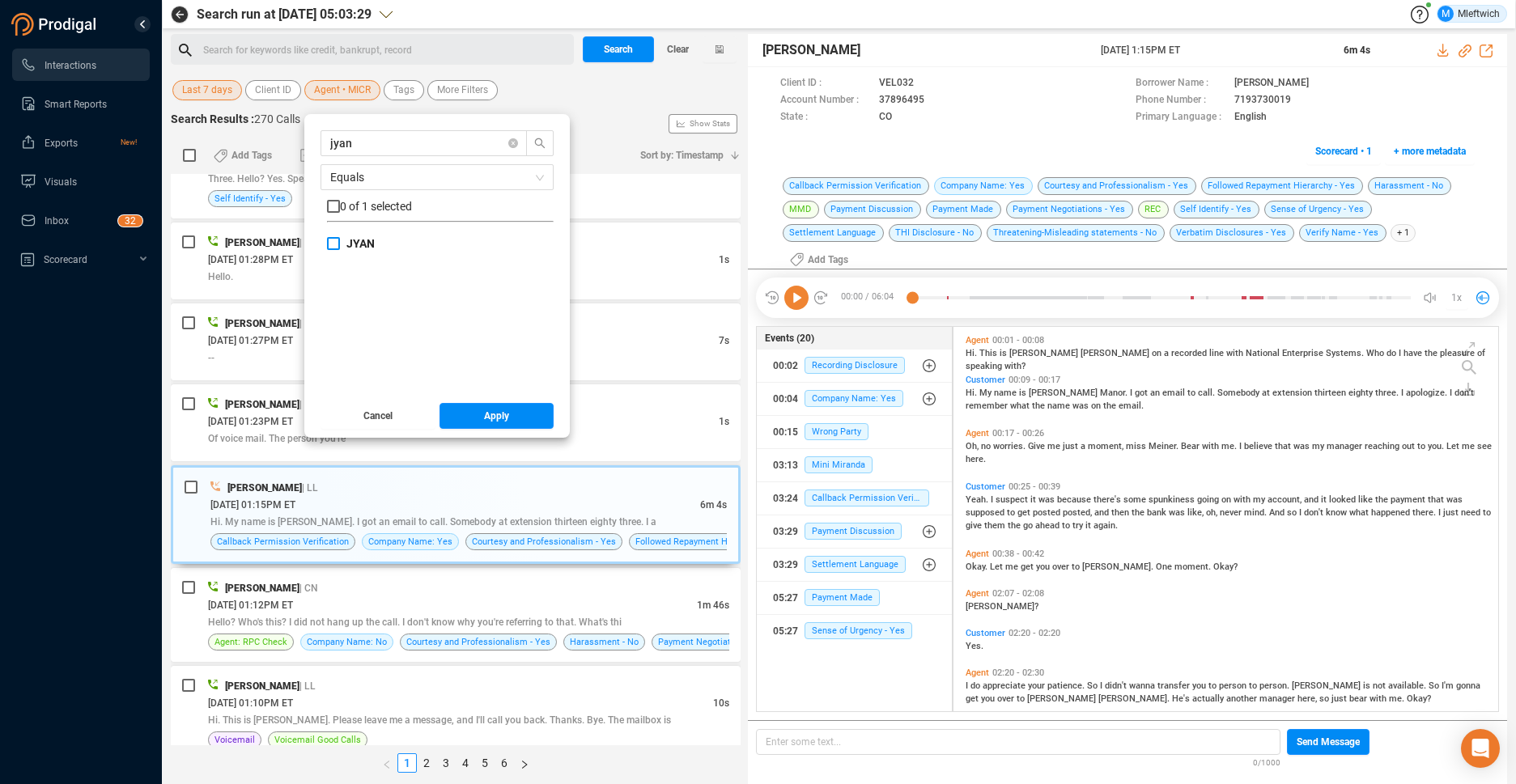
checkbox input "true"
drag, startPoint x: 488, startPoint y: 423, endPoint x: 504, endPoint y: 413, distance: 18.9
click at [502, 413] on span "Apply" at bounding box center [496, 415] width 25 height 26
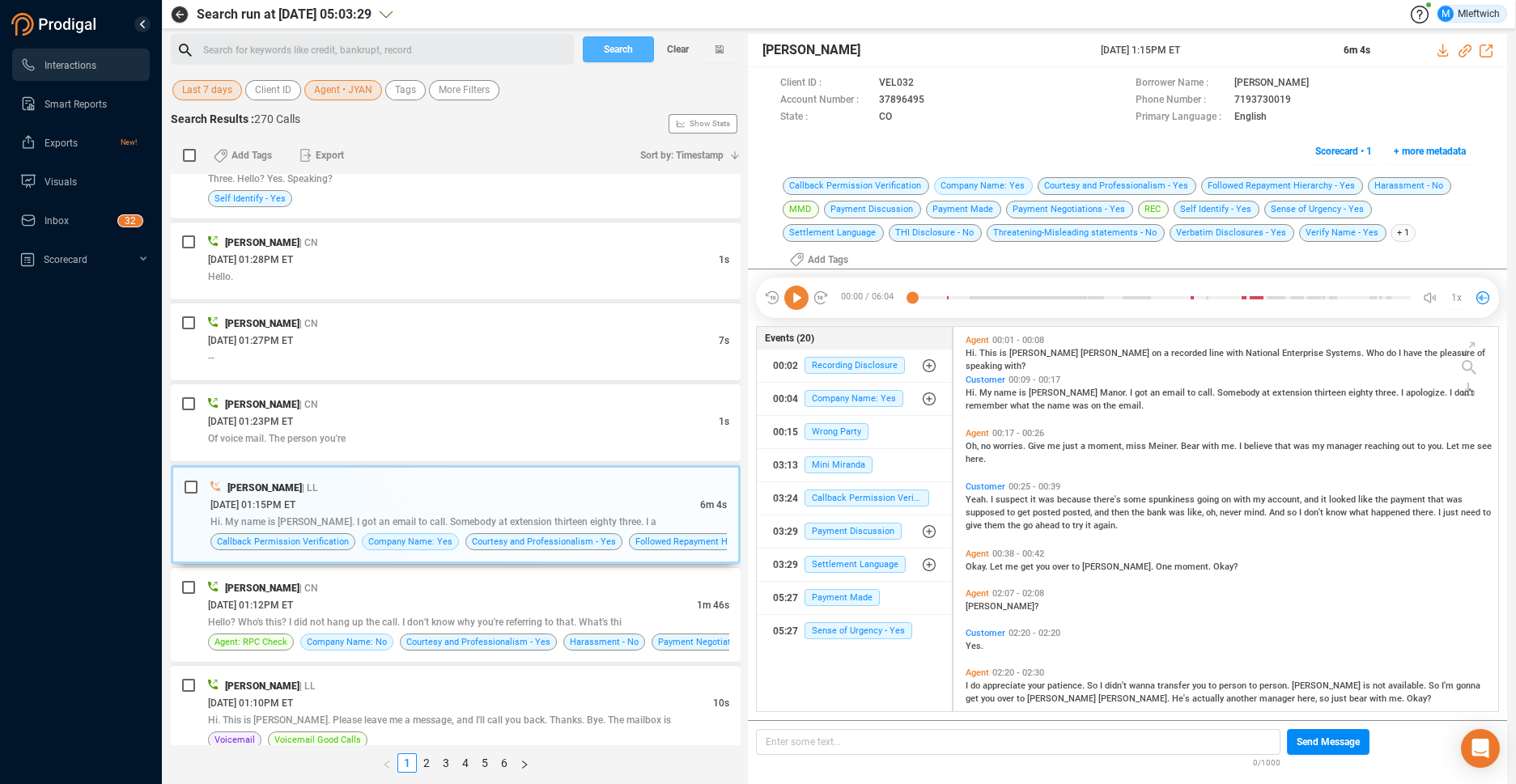
click at [619, 49] on span "Search" at bounding box center [618, 49] width 29 height 26
click at [619, 49] on div "Search Clear" at bounding box center [660, 49] width 162 height 31
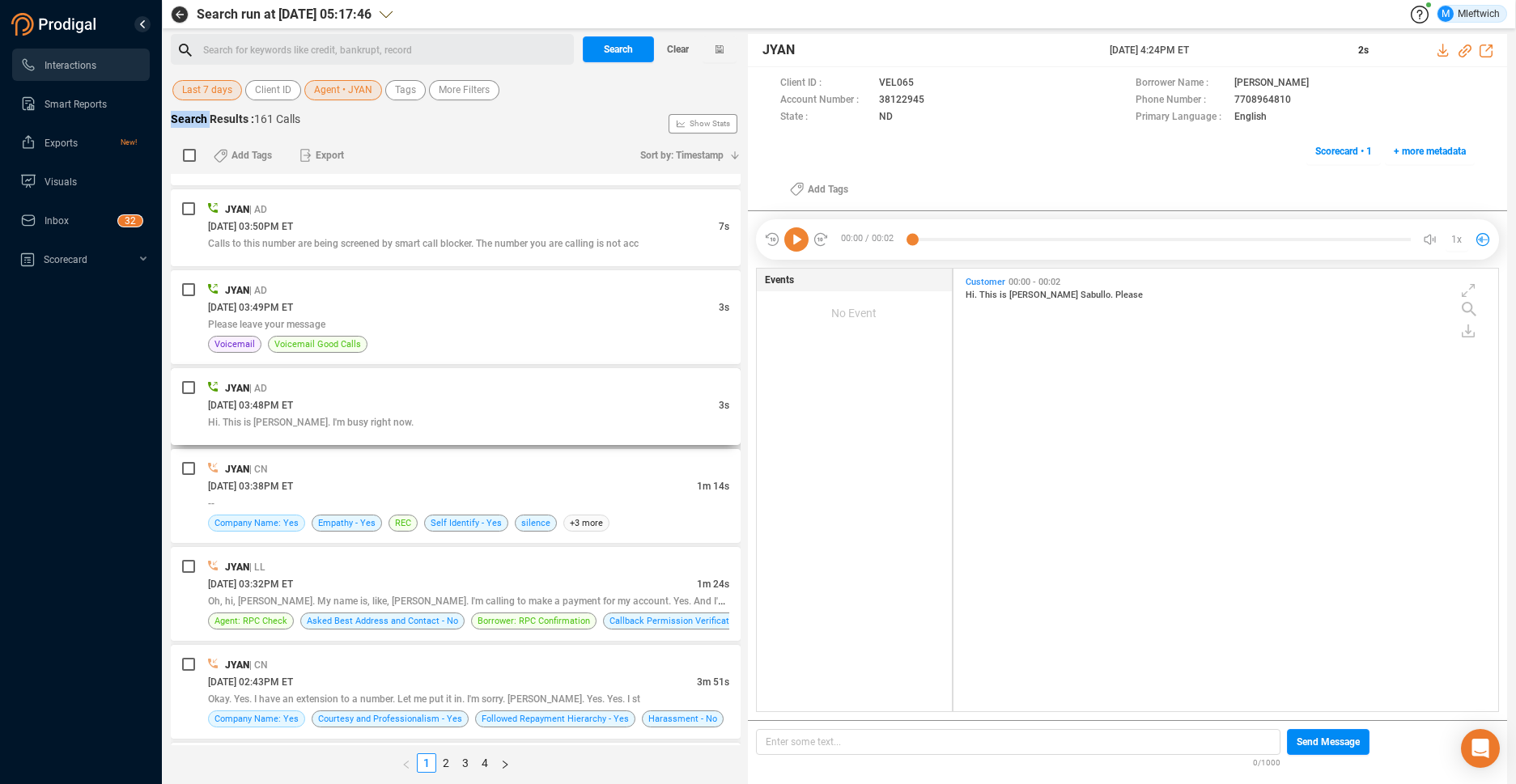
scroll to position [600, 0]
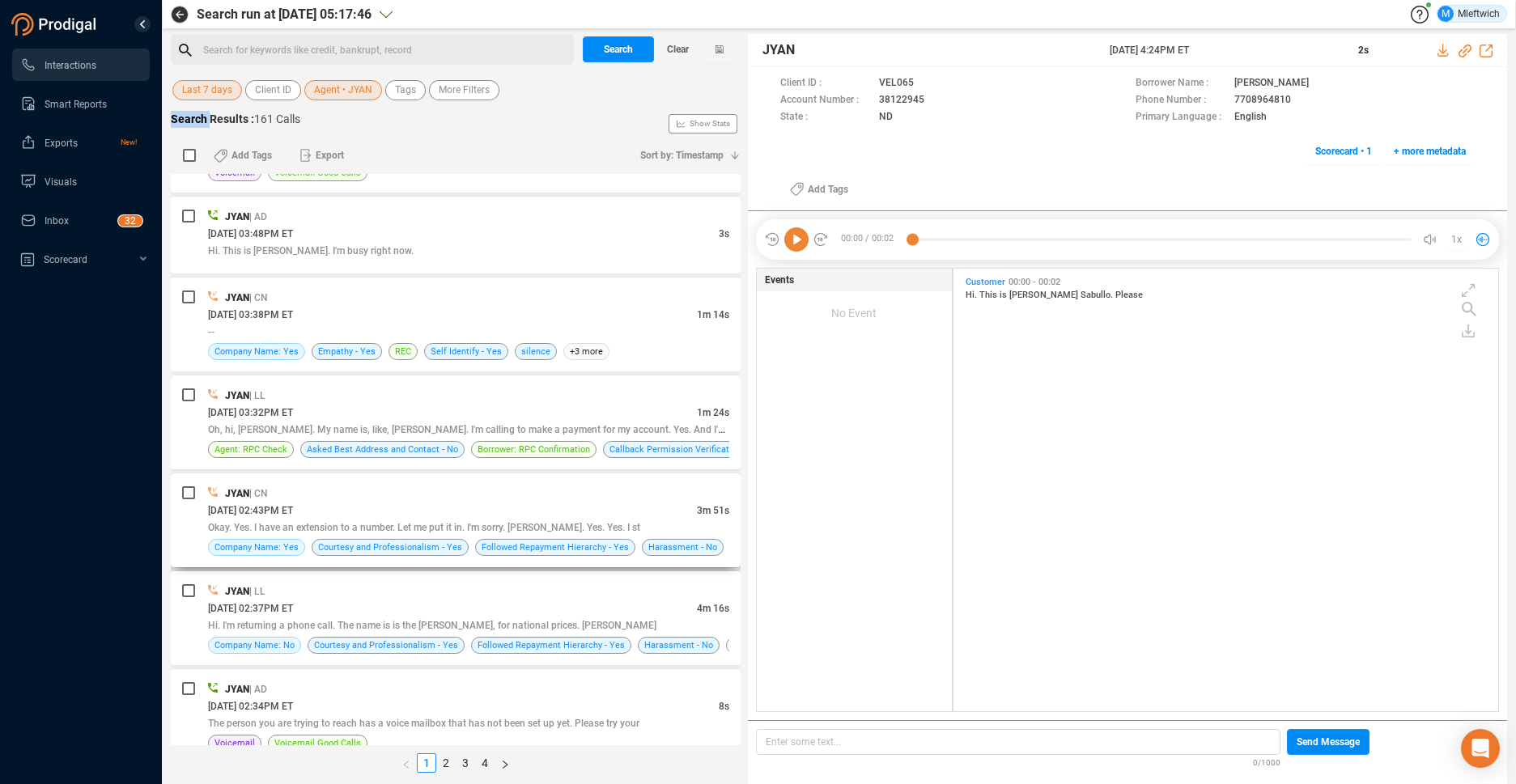
click at [631, 519] on div "Okay. Yes. I have an extension to a number. Let me put it in. I'm sorry. [PERSO…" at bounding box center [468, 527] width 521 height 17
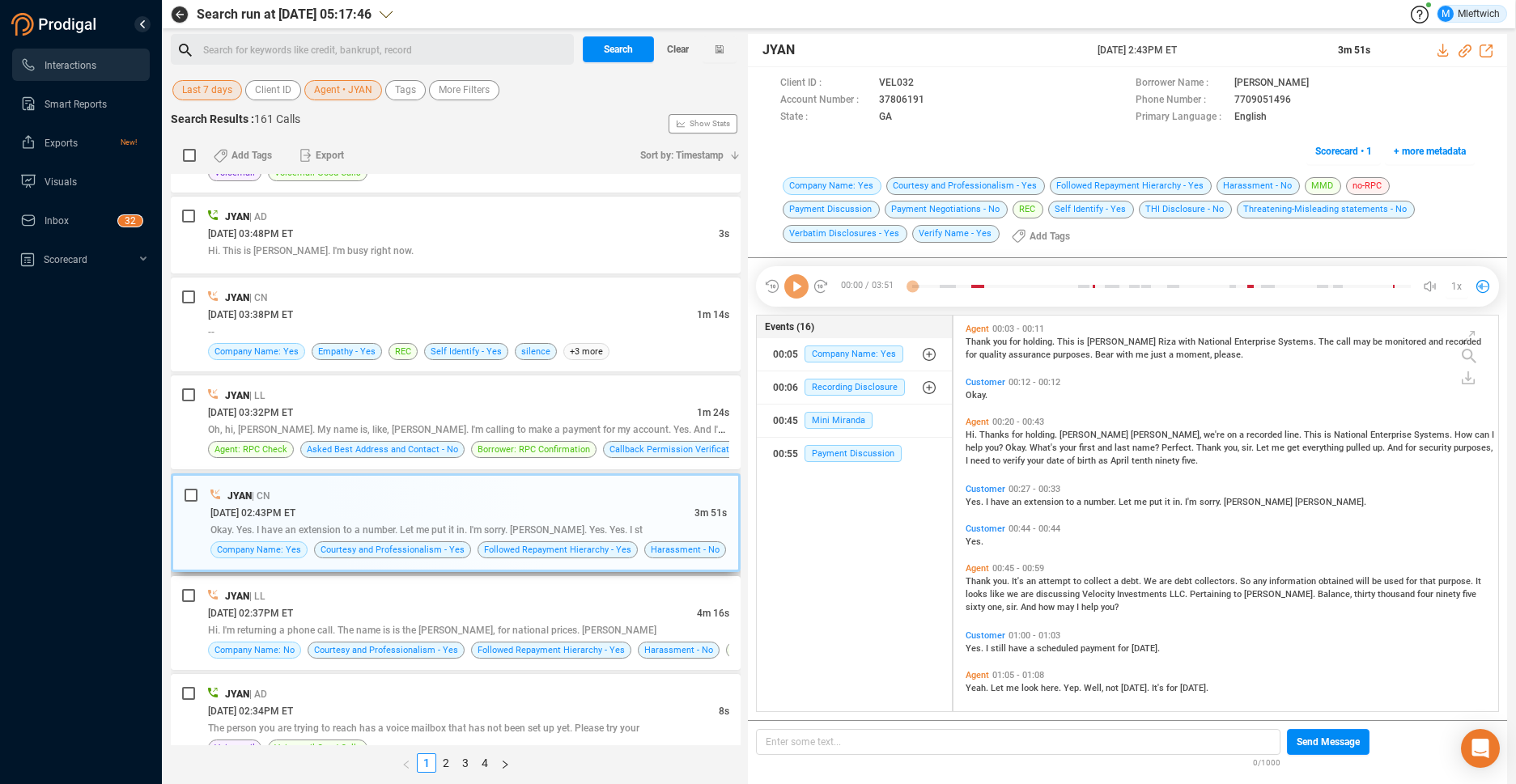
scroll to position [392, 536]
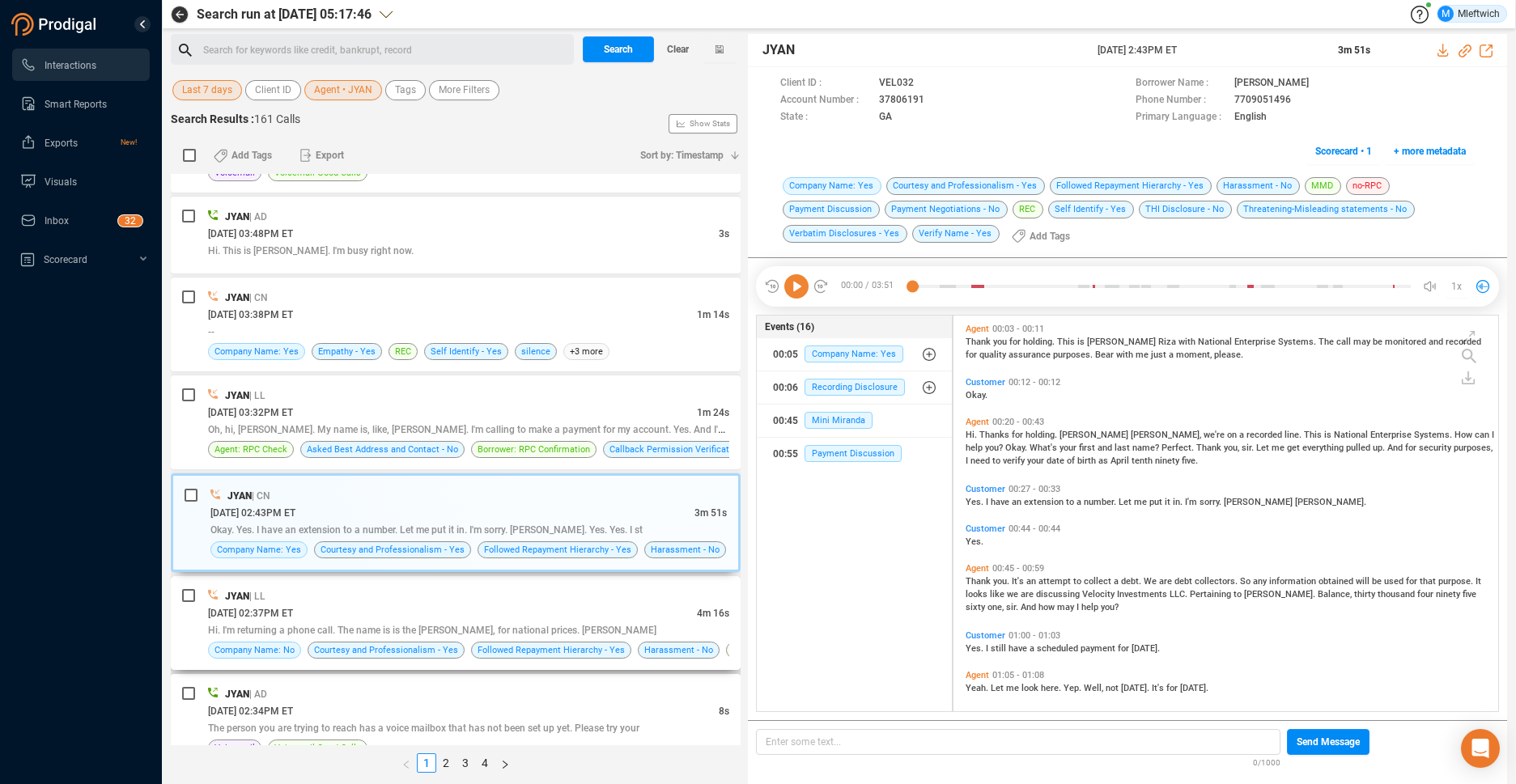
click at [601, 601] on div "JYAN | LL" at bounding box center [468, 596] width 521 height 17
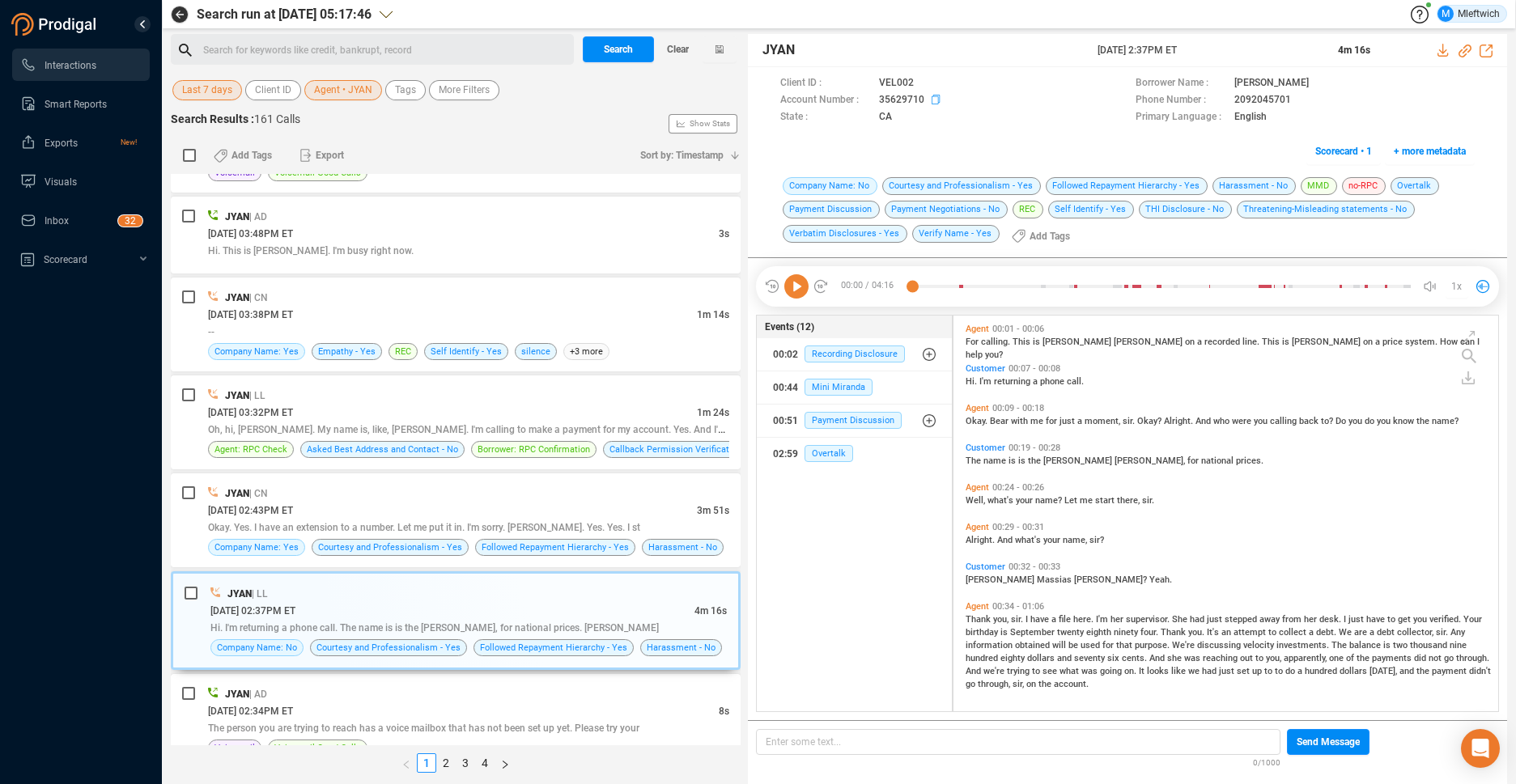
click at [931, 102] on icon at bounding box center [938, 102] width 13 height 13
click at [933, 99] on icon at bounding box center [938, 102] width 13 height 13
click at [604, 499] on div "JYAN | CN" at bounding box center [468, 493] width 521 height 17
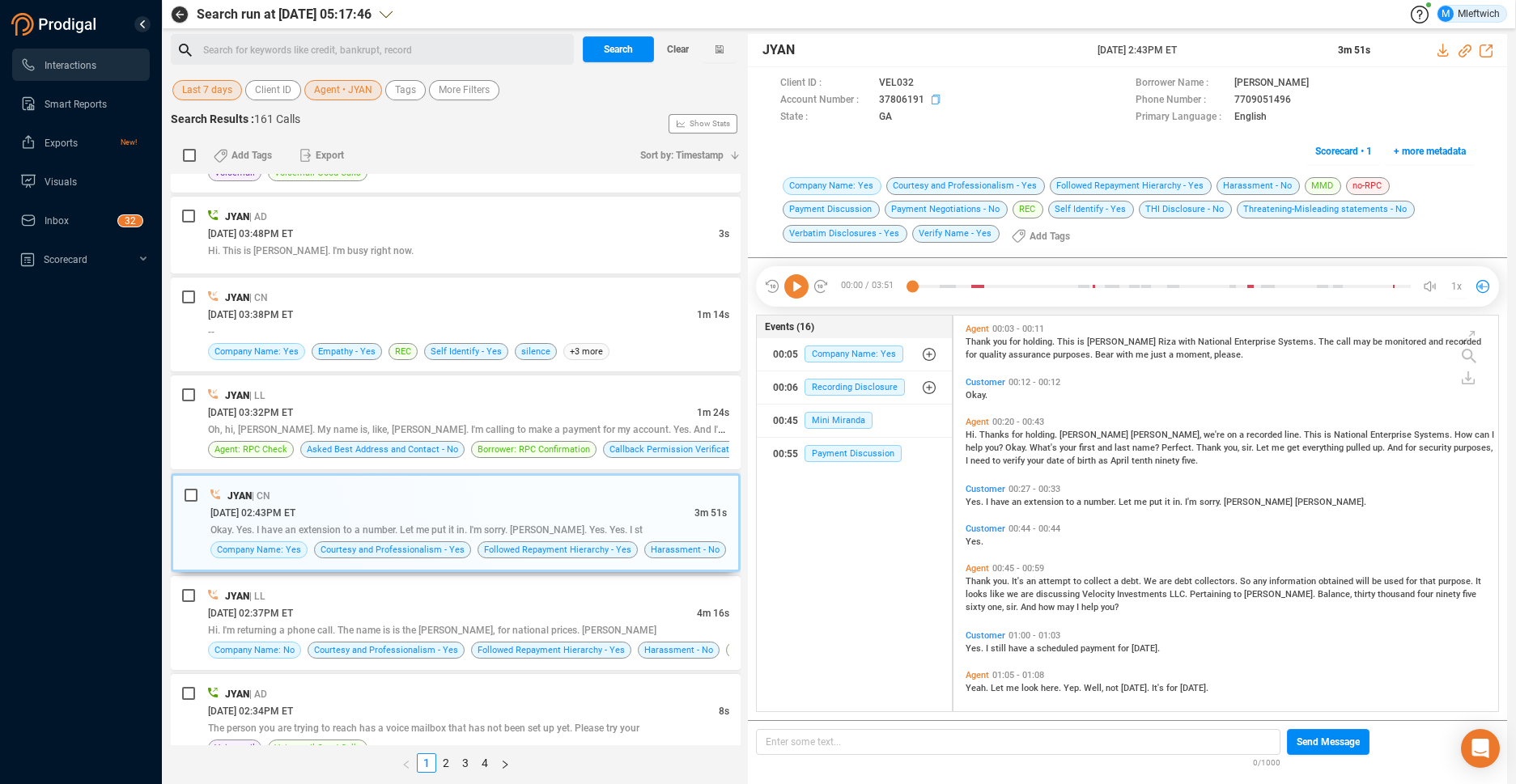
click at [931, 100] on icon at bounding box center [938, 102] width 13 height 13
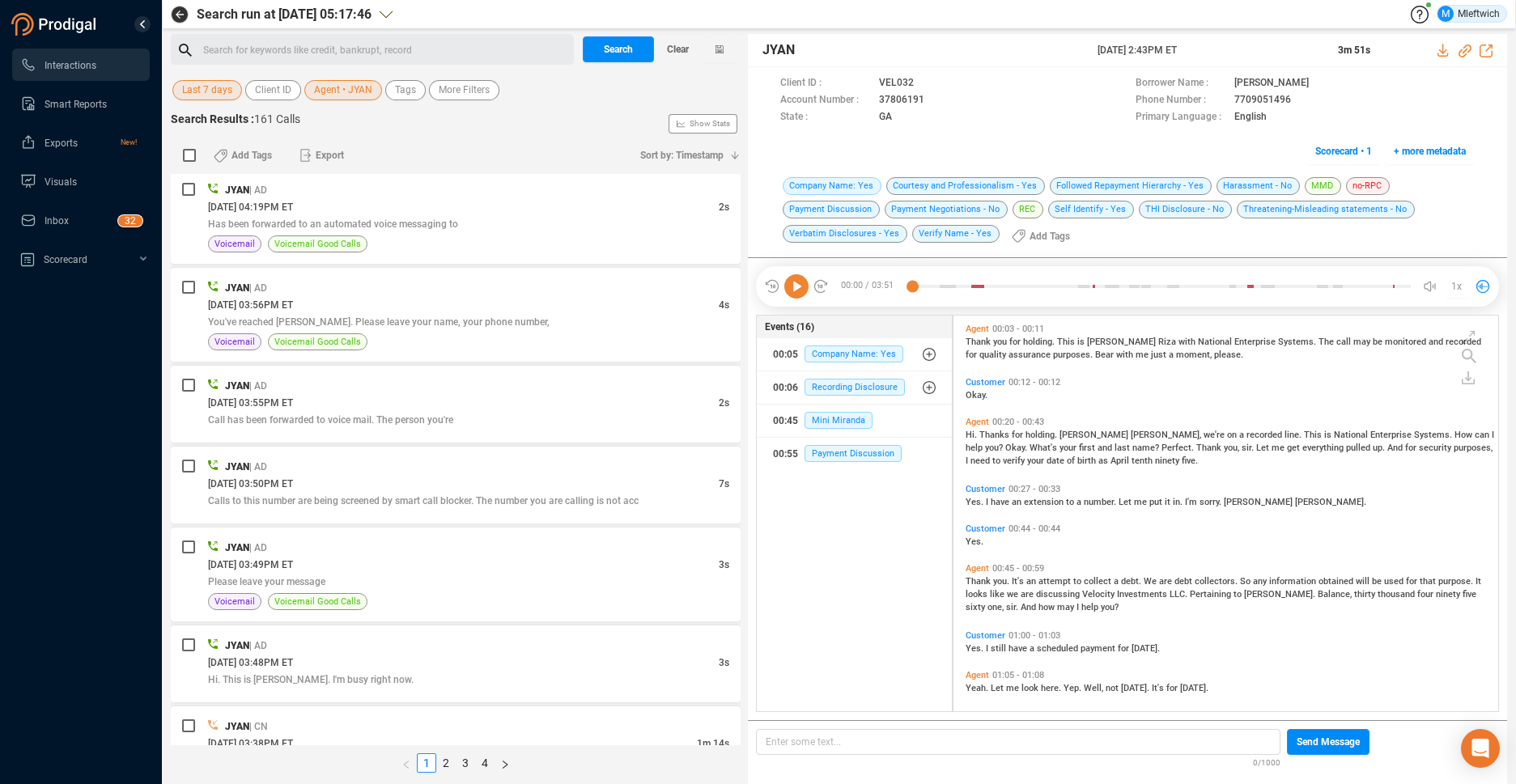
scroll to position [80, 0]
